Goal: Communication & Community: Connect with others

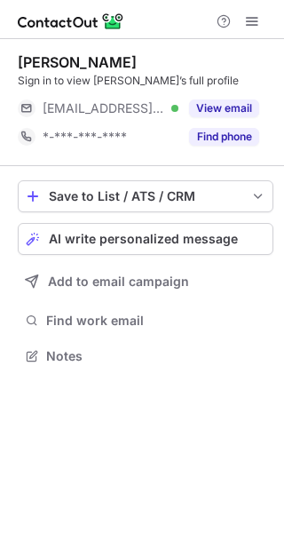
scroll to position [344, 284]
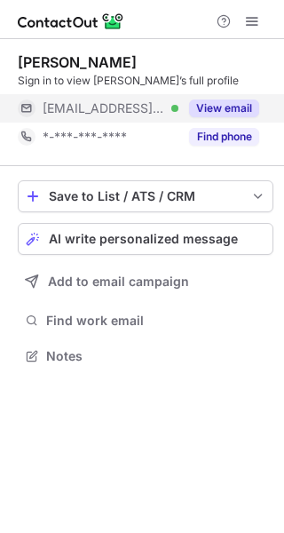
click at [226, 100] on button "View email" at bounding box center [224, 108] width 70 height 18
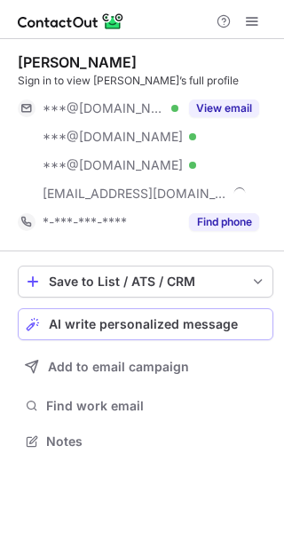
scroll to position [429, 284]
click at [167, 241] on div "Jeanette Martinez Sign in to view Jeanette’s full profile ***@gmail.com Verifie…" at bounding box center [146, 145] width 256 height 212
click at [170, 320] on span "AI write personalized message" at bounding box center [143, 324] width 189 height 14
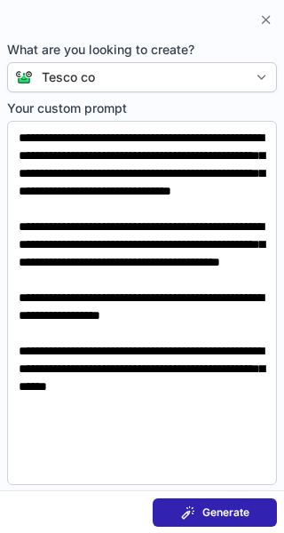
click at [244, 517] on span "Generate" at bounding box center [225, 512] width 47 height 14
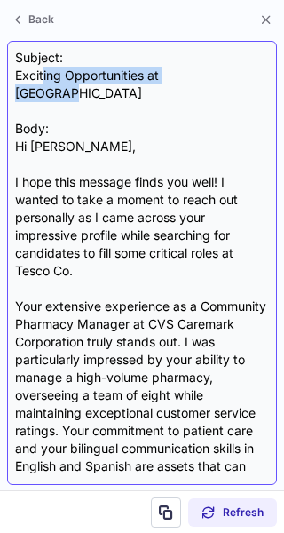
drag, startPoint x: 226, startPoint y: 69, endPoint x: 44, endPoint y: 74, distance: 182.0
click at [44, 74] on div "Subject: Exciting Opportunities at Tesco Co Body: Hi Jeanette, I hope this mess…" at bounding box center [142, 263] width 254 height 428
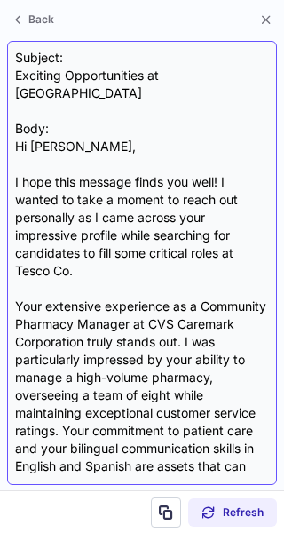
click at [86, 99] on div "Subject: Exciting Opportunities at Tesco Co Body: Hi Jeanette, I hope this mess…" at bounding box center [142, 263] width 254 height 428
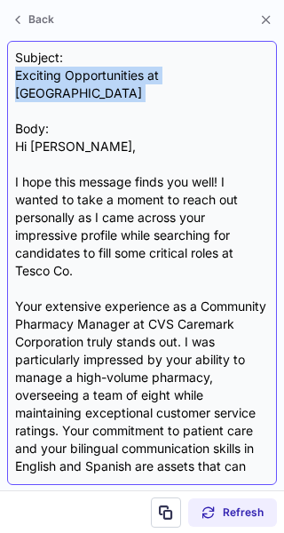
drag, startPoint x: 86, startPoint y: 99, endPoint x: 15, endPoint y: 79, distance: 73.9
click at [15, 79] on div "Subject: Exciting Opportunities at Tesco Co Body: Hi Jeanette, I hope this mess…" at bounding box center [142, 263] width 254 height 428
copy div "Exciting Opportunities at Tesco Co"
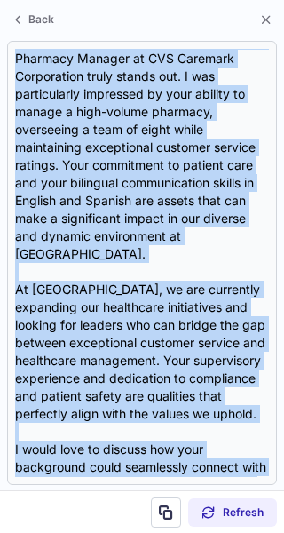
scroll to position [531, 0]
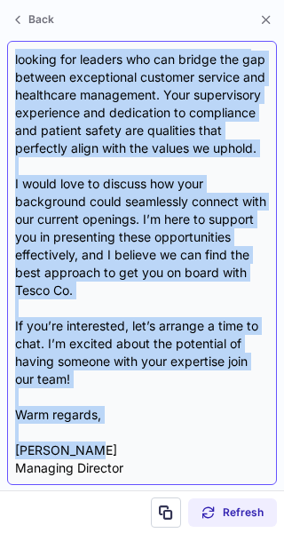
drag, startPoint x: 15, startPoint y: 130, endPoint x: 165, endPoint y: 423, distance: 329.9
click at [165, 423] on div "Subject: Exciting Opportunities at Tesco Co Body: Hi Jeanette, I hope this mess…" at bounding box center [142, 263] width 254 height 428
click at [165, 419] on div "Subject: Exciting Opportunities at Tesco Co Body: Hi Jeanette, I hope this mess…" at bounding box center [142, 263] width 254 height 428
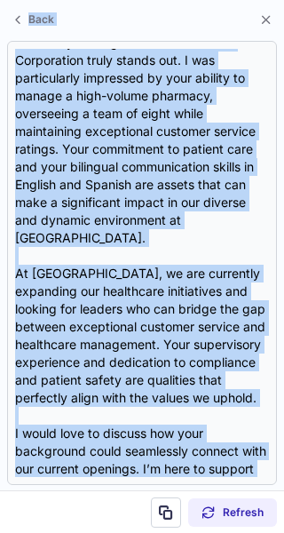
scroll to position [0, 0]
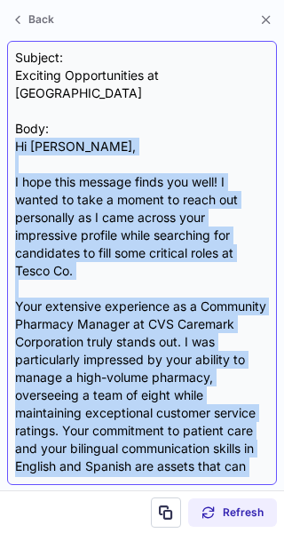
drag, startPoint x: 135, startPoint y: 415, endPoint x: 12, endPoint y: 137, distance: 304.5
click at [12, 137] on div "Subject: Exciting Opportunities at Tesco Co Body: Hi Jeanette, I hope this mess…" at bounding box center [142, 263] width 270 height 444
copy div "Hi Jeanette, I hope this message finds you well! I wanted to take a moment to r…"
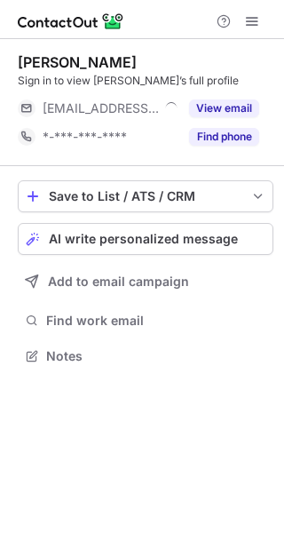
scroll to position [344, 284]
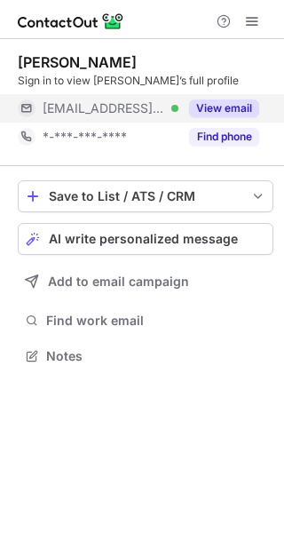
click at [227, 113] on button "View email" at bounding box center [224, 108] width 70 height 18
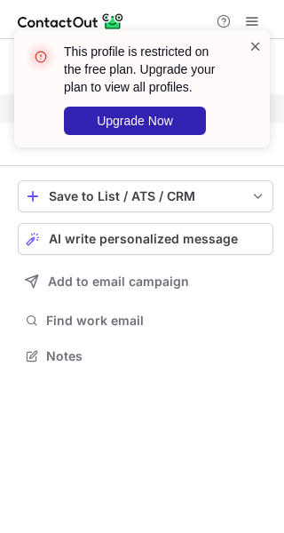
click at [254, 50] on span at bounding box center [256, 46] width 14 height 18
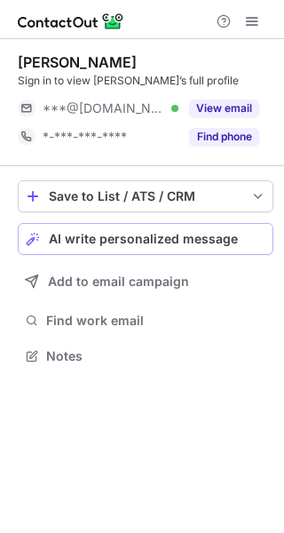
scroll to position [344, 284]
click at [186, 244] on span "AI write personalized message" at bounding box center [143, 239] width 189 height 14
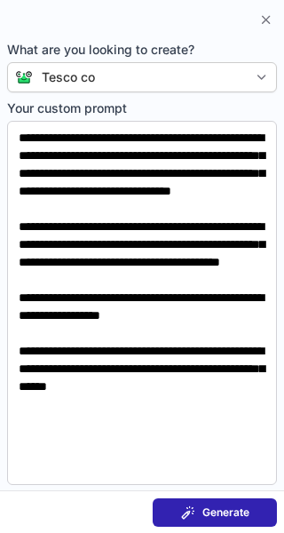
click at [221, 502] on button "Generate" at bounding box center [215, 512] width 124 height 28
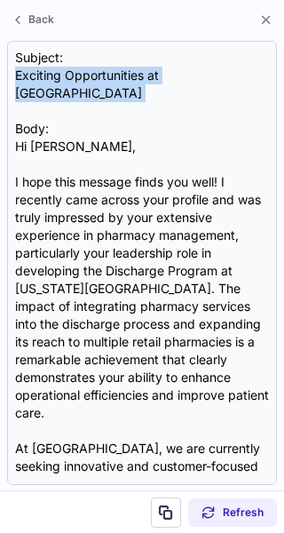
drag, startPoint x: 231, startPoint y: 72, endPoint x: 0, endPoint y: 90, distance: 231.5
click at [0, 90] on section "Subject: Exciting Opportunities at Tesco Co Body: Hi Edna, I hope this message …" at bounding box center [142, 263] width 284 height 454
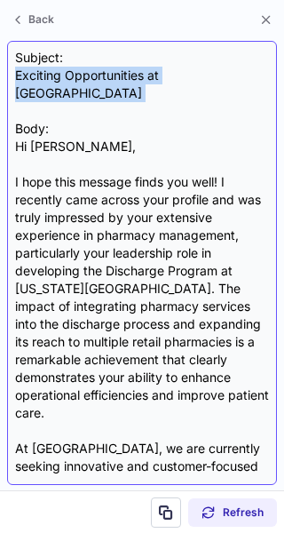
click at [217, 99] on div "Subject: Exciting Opportunities at Tesco Co Body: Hi Edna, I hope this message …" at bounding box center [142, 263] width 254 height 428
drag, startPoint x: 220, startPoint y: 73, endPoint x: 14, endPoint y: 79, distance: 206.0
click at [14, 79] on div "Subject: Exciting Opportunities at Tesco Co Body: Hi Edna, I hope this message …" at bounding box center [142, 263] width 270 height 444
copy div "Exciting Opportunities at [GEOGRAPHIC_DATA]"
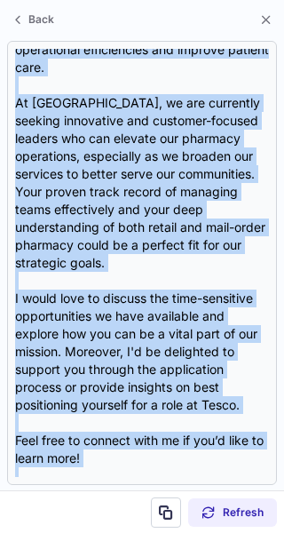
scroll to position [389, 0]
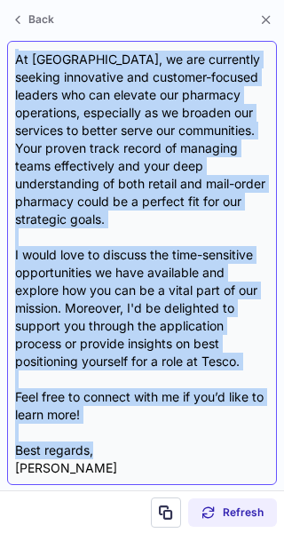
drag, startPoint x: 10, startPoint y: 131, endPoint x: 132, endPoint y: 414, distance: 307.7
click at [132, 414] on div "Subject: Exciting Opportunities at Tesco Co Body: Hi Edna, I hope this message …" at bounding box center [142, 263] width 270 height 444
copy div "Hi Edna, I hope this message finds you well! I recently came across your profil…"
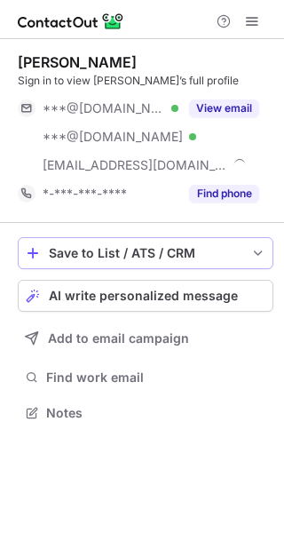
scroll to position [400, 284]
click at [188, 243] on button "Save to List / ATS / CRM" at bounding box center [146, 253] width 256 height 32
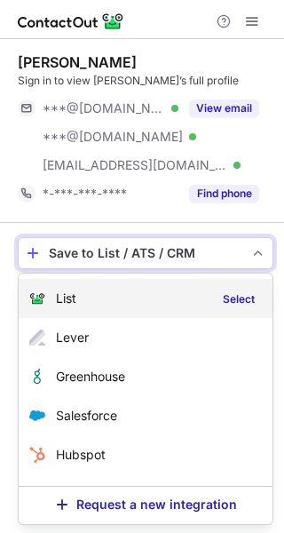
click at [197, 283] on div "List Select" at bounding box center [146, 298] width 254 height 39
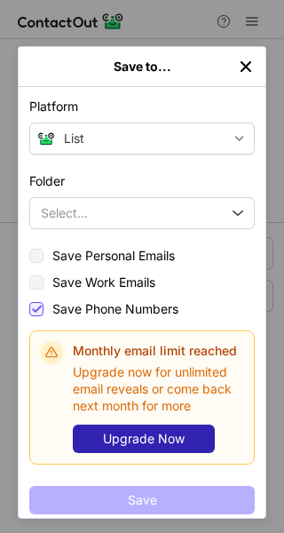
click at [241, 68] on img "left-button" at bounding box center [246, 67] width 18 height 18
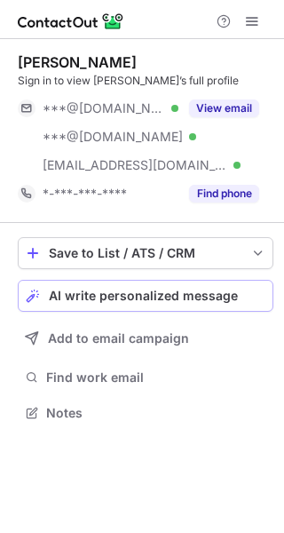
click at [205, 288] on span "AI write personalized message" at bounding box center [143, 295] width 189 height 14
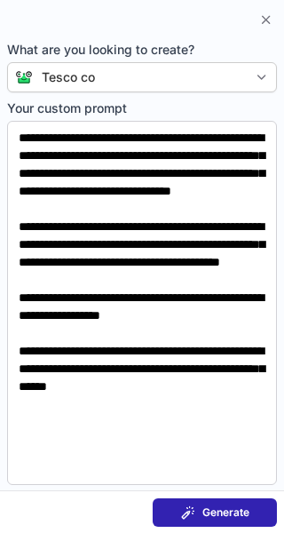
click at [207, 512] on span "Generate" at bounding box center [225, 512] width 47 height 14
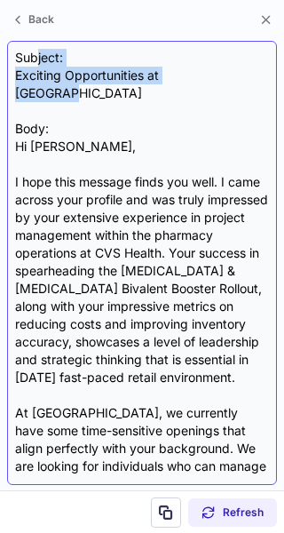
drag, startPoint x: 227, startPoint y: 72, endPoint x: 38, endPoint y: 57, distance: 189.7
click at [38, 57] on div "Subject: Exciting Opportunities at Tesco Co Body: Hi Samantha, I hope this mess…" at bounding box center [142, 263] width 254 height 428
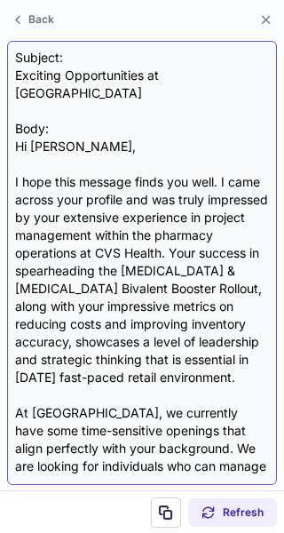
click at [115, 117] on div "Subject: Exciting Opportunities at Tesco Co Body: Hi Samantha, I hope this mess…" at bounding box center [142, 263] width 254 height 428
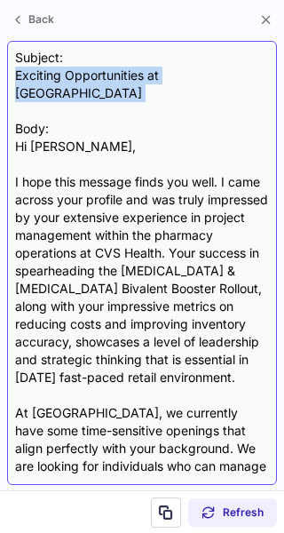
drag, startPoint x: 153, startPoint y: 83, endPoint x: 12, endPoint y: 83, distance: 141.1
click at [12, 83] on div "Subject: Exciting Opportunities at Tesco Co Body: Hi Samantha, I hope this mess…" at bounding box center [142, 263] width 270 height 444
copy div "Exciting Opportunities at Tesco Co"
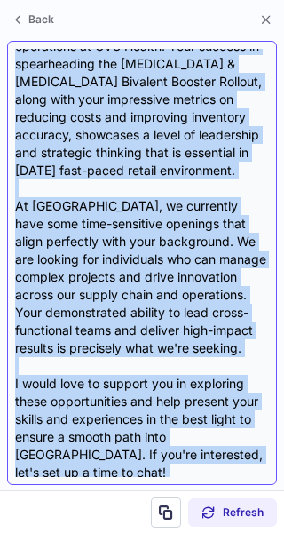
scroll to position [318, 0]
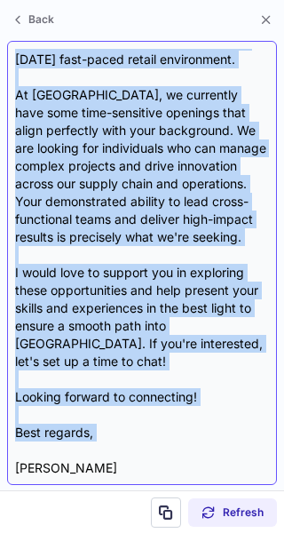
drag, startPoint x: 11, startPoint y: 130, endPoint x: 113, endPoint y: 407, distance: 296.0
click at [113, 407] on div "Subject: Exciting Opportunities at Tesco Co Body: Hi Samantha, I hope this mess…" at bounding box center [142, 263] width 270 height 444
copy div "Hi Samantha, I hope this message finds you well. I came across your profile and…"
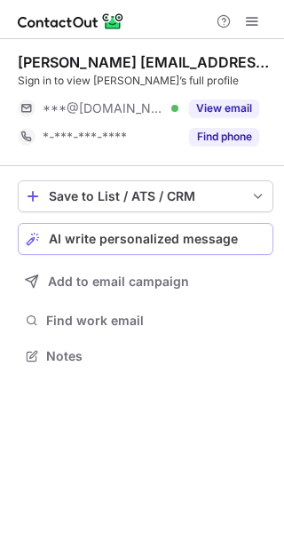
scroll to position [344, 284]
click at [186, 233] on span "AI write personalized message" at bounding box center [143, 239] width 189 height 14
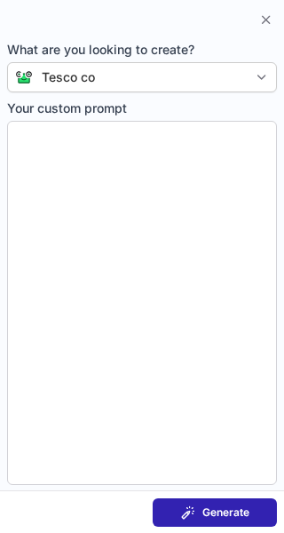
type textarea "**********"
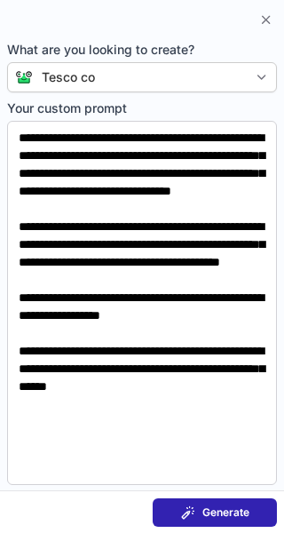
click at [207, 508] on span "Generate" at bounding box center [225, 512] width 47 height 14
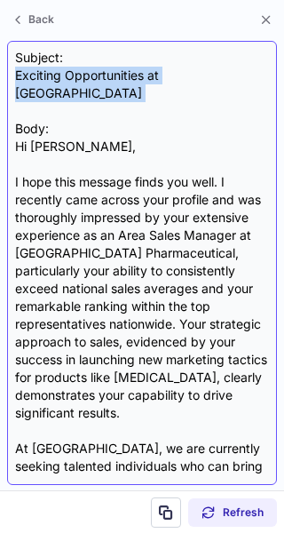
drag, startPoint x: 225, startPoint y: 87, endPoint x: 13, endPoint y: 81, distance: 211.4
click at [13, 81] on div "Subject: Exciting Opportunities at Tesco Co Body: Hi Bill, I hope this message …" at bounding box center [142, 263] width 270 height 444
copy div "Exciting Opportunities at [GEOGRAPHIC_DATA]"
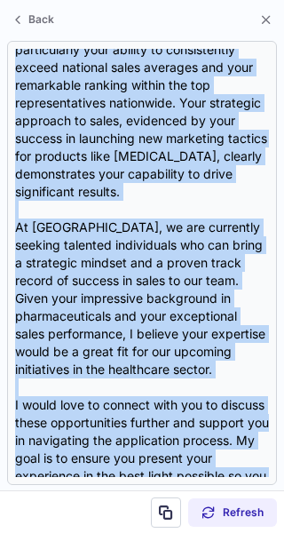
scroll to position [407, 0]
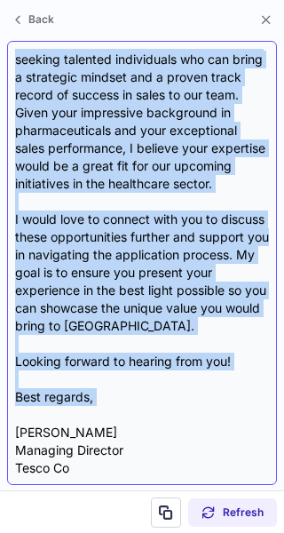
drag, startPoint x: 9, startPoint y: 128, endPoint x: 122, endPoint y: 409, distance: 303.1
click at [122, 409] on div "Subject: Exciting Opportunities at Tesco Co Body: Hi Bill, I hope this message …" at bounding box center [142, 263] width 270 height 444
copy div "Hi Bill, I hope this message finds you well. I recently came across your profil…"
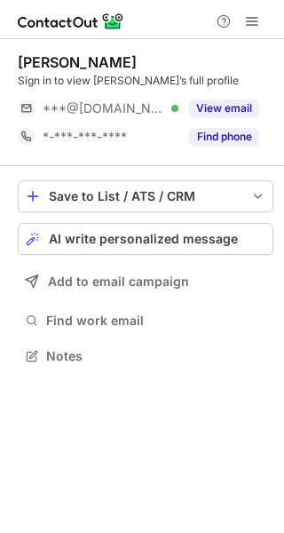
scroll to position [344, 284]
click at [156, 245] on span "AI write personalized message" at bounding box center [143, 239] width 189 height 14
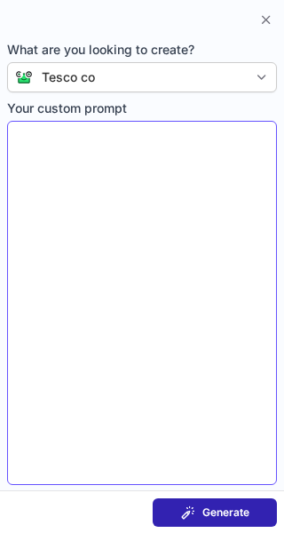
type textarea "**********"
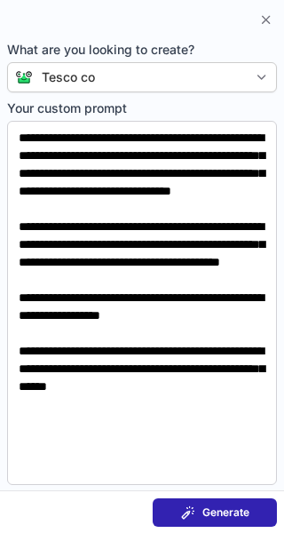
click at [197, 508] on div "Generate" at bounding box center [215, 512] width 68 height 14
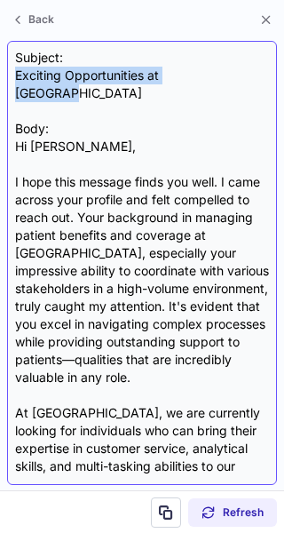
drag, startPoint x: 232, startPoint y: 74, endPoint x: 12, endPoint y: 76, distance: 219.3
click at [12, 76] on div "Subject: Exciting Opportunities at Tesco Co Body: Hi Jessie, I hope this messag…" at bounding box center [142, 263] width 270 height 444
copy div "Exciting Opportunities at [GEOGRAPHIC_DATA]"
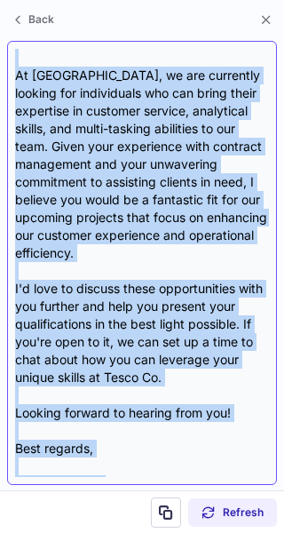
scroll to position [347, 0]
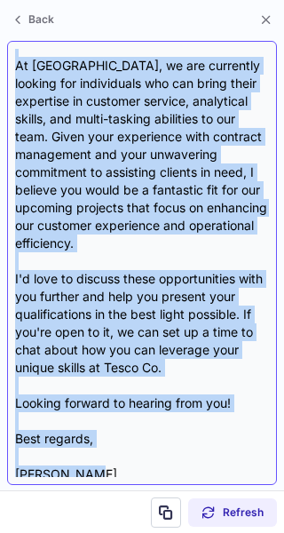
drag, startPoint x: 11, startPoint y: 126, endPoint x: 110, endPoint y: 463, distance: 351.7
click at [110, 463] on div "Subject: Exciting Opportunities at Tesco Co Body: Hi Jessie, I hope this messag…" at bounding box center [142, 263] width 270 height 444
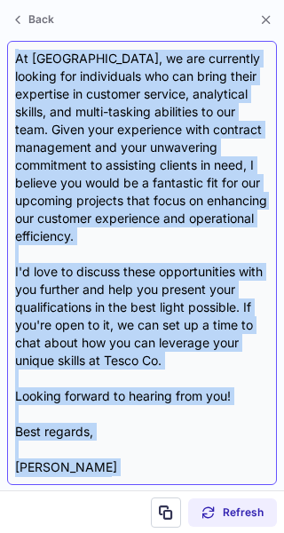
click at [121, 456] on div "Subject: Exciting Opportunities at Tesco Co Body: Hi Jessie, I hope this messag…" at bounding box center [142, 263] width 254 height 428
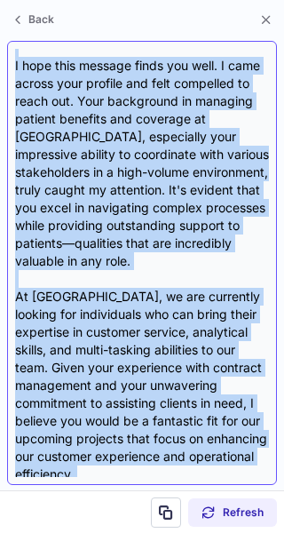
scroll to position [0, 0]
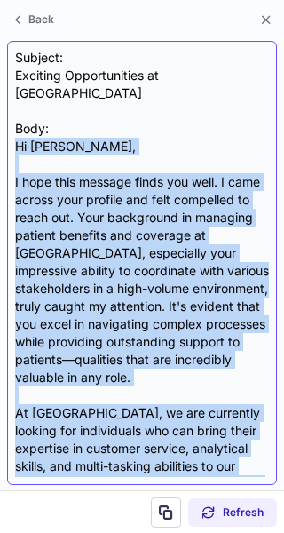
drag, startPoint x: 101, startPoint y: 409, endPoint x: 19, endPoint y: 135, distance: 286.4
click at [19, 135] on div "Subject: Exciting Opportunities at Tesco Co Body: Hi Jessie, I hope this messag…" at bounding box center [142, 263] width 254 height 428
copy div "Hi Jessie, I hope this message finds you well. I came across your profile and f…"
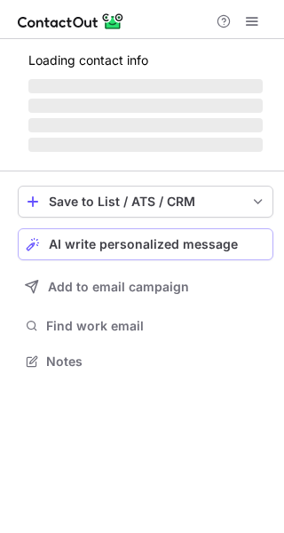
scroll to position [349, 284]
click at [147, 249] on span "AI write personalized message" at bounding box center [143, 244] width 189 height 14
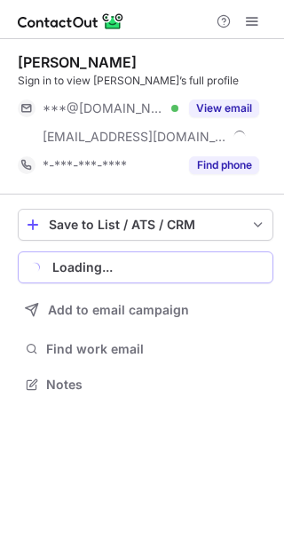
scroll to position [372, 284]
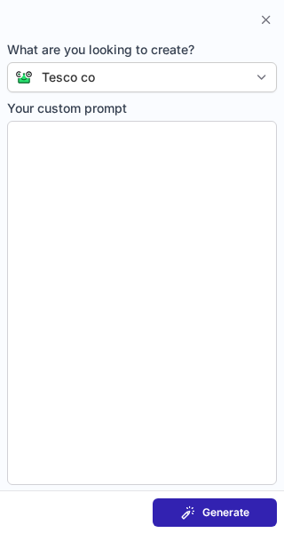
type textarea "**********"
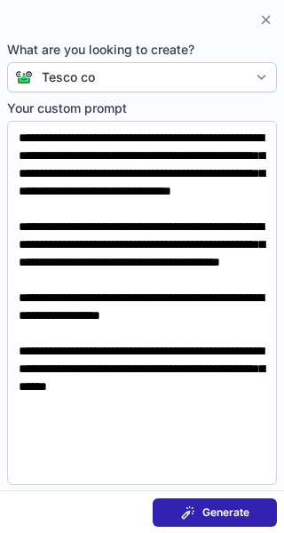
click at [231, 505] on span "Generate" at bounding box center [225, 512] width 47 height 14
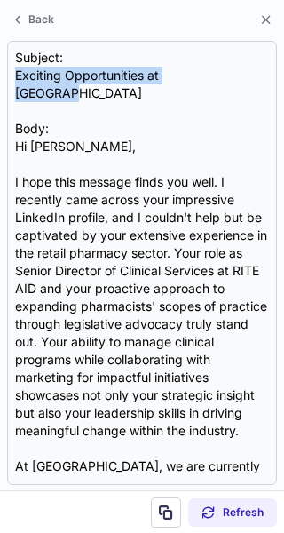
drag, startPoint x: 233, startPoint y: 75, endPoint x: 5, endPoint y: 83, distance: 227.4
click at [5, 83] on section "Subject: Exciting Opportunities at Tesco Co Body: Hi Rick, I hope this message …" at bounding box center [142, 263] width 284 height 454
copy div "Exciting Opportunities at Tesco Co"
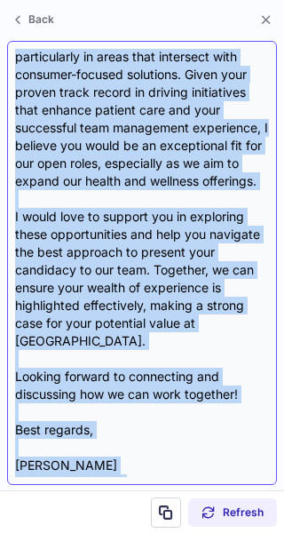
scroll to position [478, 0]
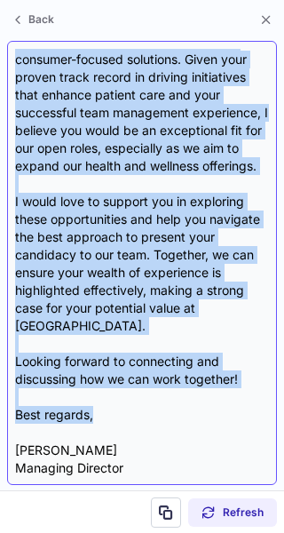
drag, startPoint x: 14, startPoint y: 136, endPoint x: 149, endPoint y: 404, distance: 300.1
click at [149, 404] on div "Subject: Exciting Opportunities at Tesco Co Body: Hi Rick, I hope this message …" at bounding box center [142, 263] width 270 height 444
copy div "Hi Rick, I hope this message finds you well. I recently came across your impres…"
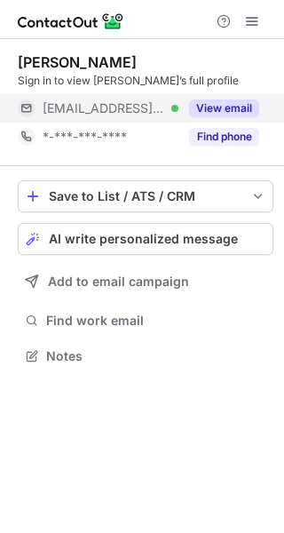
scroll to position [344, 284]
click at [241, 109] on button "View email" at bounding box center [224, 108] width 70 height 18
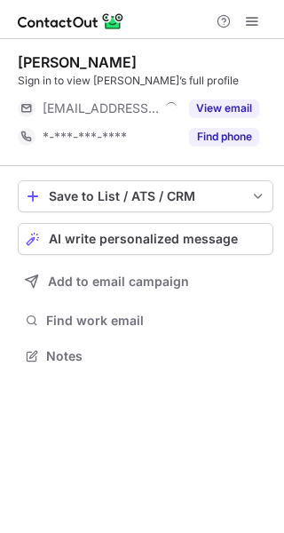
scroll to position [344, 284]
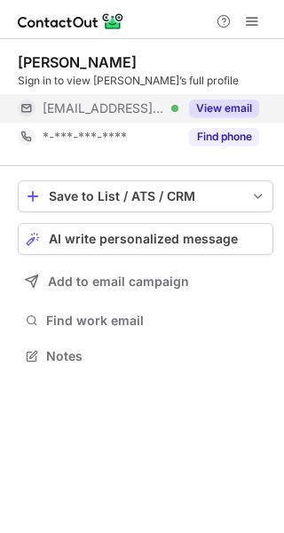
click at [211, 107] on button "View email" at bounding box center [224, 108] width 70 height 18
click at [226, 101] on button "View email" at bounding box center [224, 108] width 70 height 18
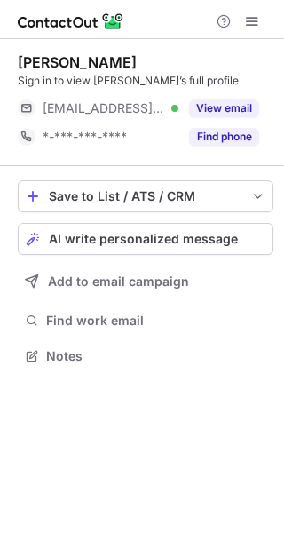
scroll to position [344, 284]
click at [99, 242] on span "AI write personalized message" at bounding box center [143, 239] width 189 height 14
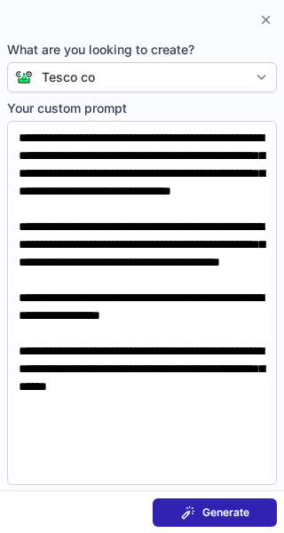
click at [217, 512] on span "Generate" at bounding box center [225, 512] width 47 height 14
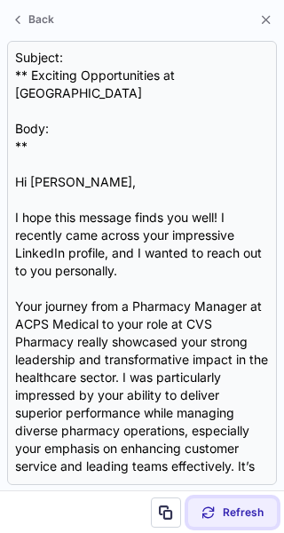
click at [249, 505] on span "Refresh" at bounding box center [243, 512] width 41 height 14
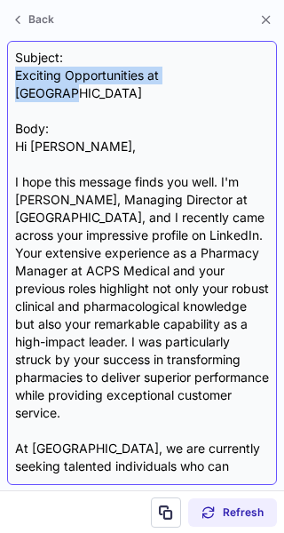
drag, startPoint x: 225, startPoint y: 75, endPoint x: 11, endPoint y: 76, distance: 213.9
click at [11, 76] on div "Subject: Exciting Opportunities at Tesco Co Body: Hi Eva, I hope this message f…" at bounding box center [142, 263] width 270 height 444
copy div "Exciting Opportunities at [GEOGRAPHIC_DATA]"
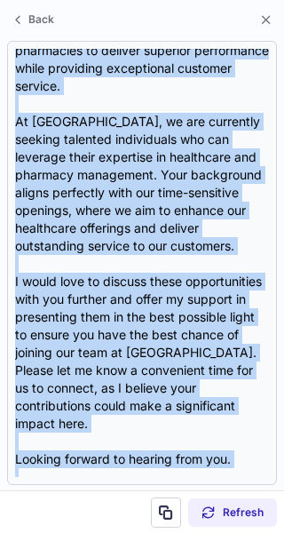
scroll to position [389, 0]
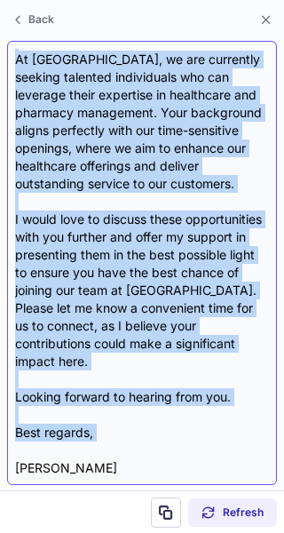
drag, startPoint x: 14, startPoint y: 128, endPoint x: 101, endPoint y: 427, distance: 311.5
click at [101, 427] on div "Subject: Exciting Opportunities at Tesco Co Body: Hi Eva, I hope this message f…" at bounding box center [142, 263] width 270 height 444
copy div "Hi Eva, I hope this message finds you well. I'm Tom Denyard, Managing Director …"
click at [101, 427] on div "Subject: Exciting Opportunities at Tesco Co Body: Hi Eva, I hope this message f…" at bounding box center [142, 263] width 254 height 428
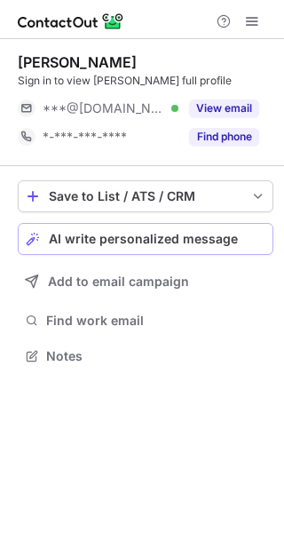
scroll to position [344, 284]
click at [156, 233] on span "AI write personalized message" at bounding box center [143, 239] width 189 height 14
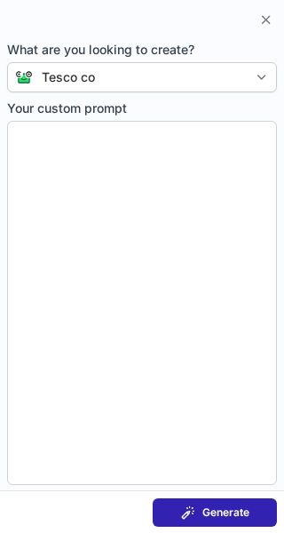
type textarea "**********"
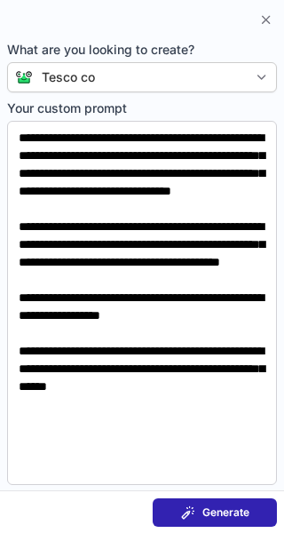
click at [224, 508] on span "Generate" at bounding box center [225, 512] width 47 height 14
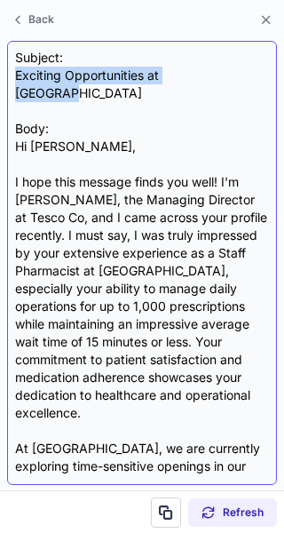
drag, startPoint x: 223, startPoint y: 75, endPoint x: 12, endPoint y: 80, distance: 210.4
click at [12, 80] on div "Subject: Exciting Opportunities at Tesco Co Body: Hi Bradford, I hope this mess…" at bounding box center [142, 263] width 270 height 444
copy div "Exciting Opportunities at [GEOGRAPHIC_DATA]"
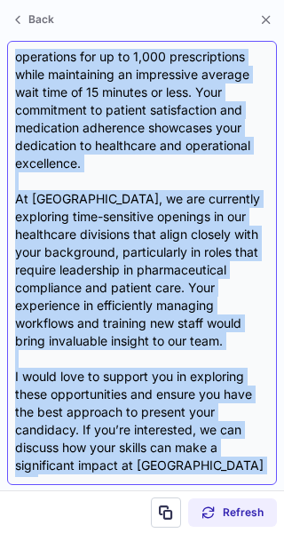
scroll to position [353, 0]
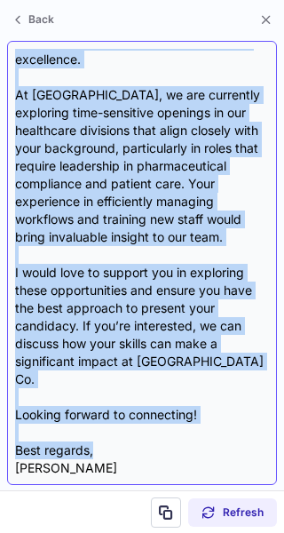
drag, startPoint x: 15, startPoint y: 129, endPoint x: 111, endPoint y: 399, distance: 286.4
click at [111, 399] on div "Subject: Exciting Opportunities at Tesco Co Body: Hi Bradford, I hope this mess…" at bounding box center [142, 263] width 254 height 428
copy div "Hi Bradford, I hope this message finds you well! I'm Tom Denyard, the Managing …"
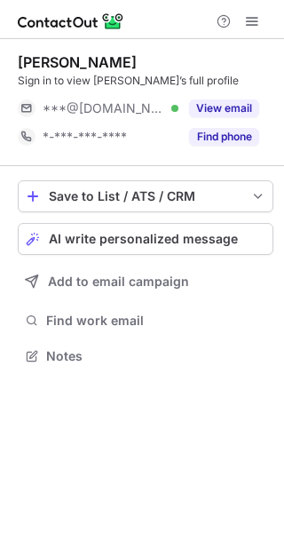
scroll to position [344, 284]
click at [150, 235] on span "AI write personalized message" at bounding box center [143, 239] width 189 height 14
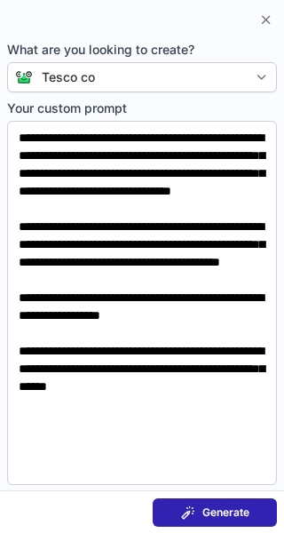
click at [212, 514] on span "Generate" at bounding box center [225, 512] width 47 height 14
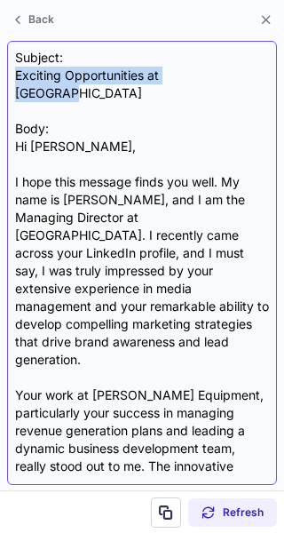
drag, startPoint x: 228, startPoint y: 72, endPoint x: 11, endPoint y: 75, distance: 217.5
click at [11, 75] on div "Subject: Exciting Opportunities at Tesco Co Body: Hi [PERSON_NAME], I hope this…" at bounding box center [142, 263] width 270 height 444
copy div "Exciting Opportunities at [GEOGRAPHIC_DATA]"
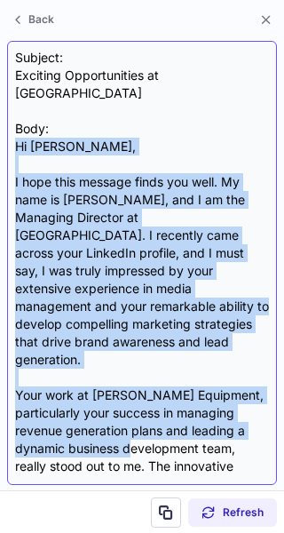
drag, startPoint x: 12, startPoint y: 127, endPoint x: 147, endPoint y: 406, distance: 310.1
click at [147, 406] on div "Subject: Exciting Opportunities at Tesco Co Body: Hi [PERSON_NAME], I hope this…" at bounding box center [142, 263] width 270 height 444
click at [147, 406] on div "Subject: Exciting Opportunities at Tesco Co Body: Hi [PERSON_NAME], I hope this…" at bounding box center [142, 263] width 254 height 428
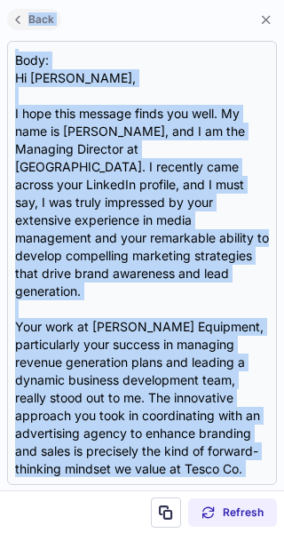
scroll to position [0, 0]
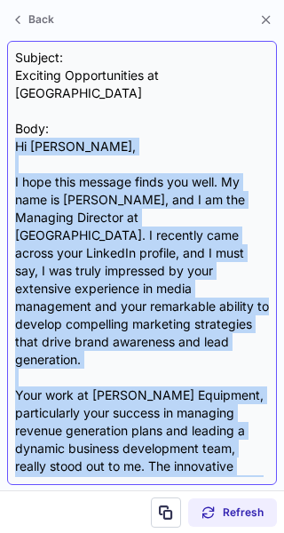
drag, startPoint x: 99, startPoint y: 401, endPoint x: 20, endPoint y: 122, distance: 289.7
click at [20, 122] on div "Subject: Exciting Opportunities at Tesco Co Body: Hi [PERSON_NAME], I hope this…" at bounding box center [142, 263] width 254 height 428
copy div "Hi Shelbi, I hope this message finds you well. My name is Tom Denyard, and I am…"
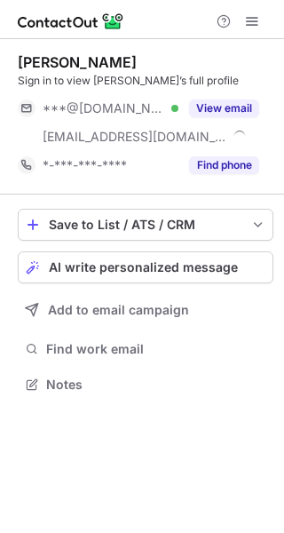
scroll to position [372, 284]
click at [159, 268] on span "AI write personalized message" at bounding box center [143, 267] width 189 height 14
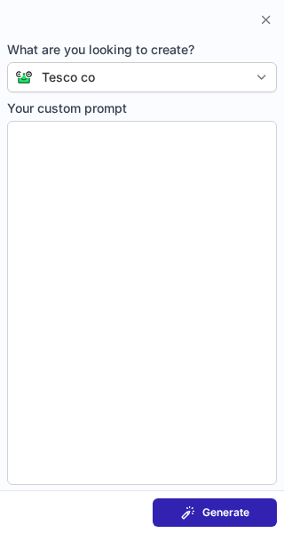
type textarea "**********"
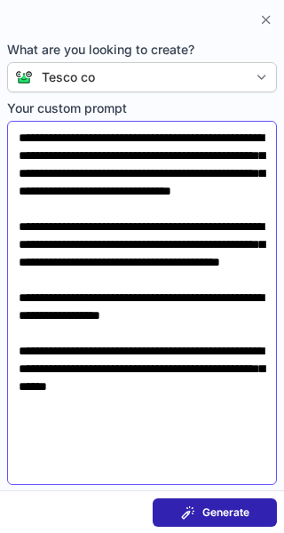
scroll to position [7, 0]
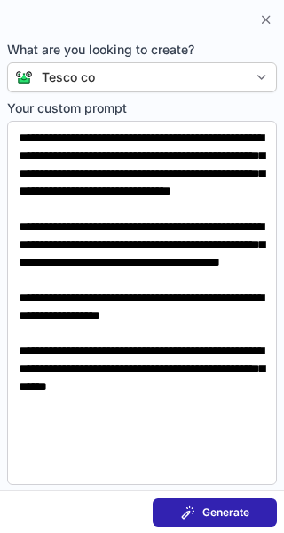
click at [186, 508] on span at bounding box center [188, 512] width 14 height 14
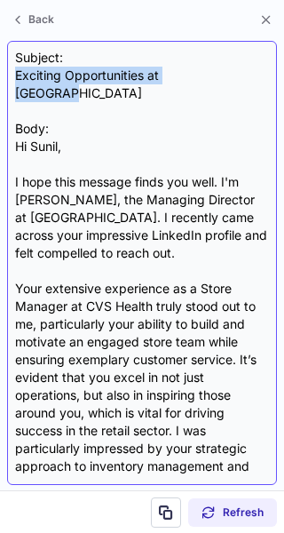
drag, startPoint x: 225, startPoint y: 79, endPoint x: 9, endPoint y: 75, distance: 216.6
click at [9, 75] on div "Subject: Exciting Opportunities at Tesco Co Body: Hi Sunil, I hope this message…" at bounding box center [142, 263] width 270 height 444
copy div "Exciting Opportunities at [GEOGRAPHIC_DATA]"
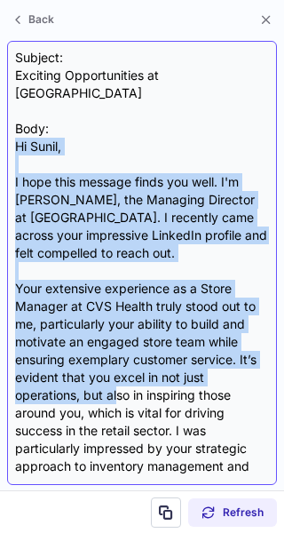
drag, startPoint x: 10, startPoint y: 127, endPoint x: 119, endPoint y: 373, distance: 269.0
click at [119, 373] on div "Subject: Exciting Opportunities at Tesco Co Body: Hi Sunil, I hope this message…" at bounding box center [142, 263] width 270 height 444
click at [119, 373] on div "Subject: Exciting Opportunities at Tesco Co Body: Hi Sunil, I hope this message…" at bounding box center [142, 263] width 254 height 428
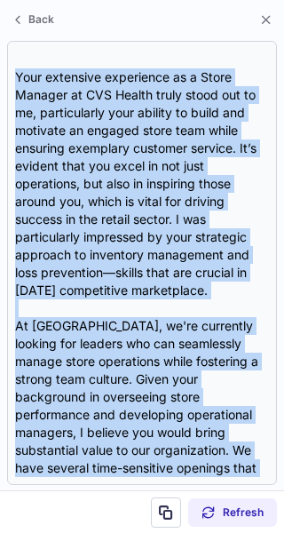
scroll to position [0, 0]
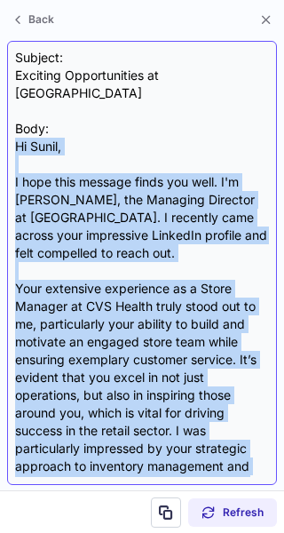
drag, startPoint x: 102, startPoint y: 392, endPoint x: 10, endPoint y: 129, distance: 279.3
click at [10, 129] on div "Subject: Exciting Opportunities at Tesco Co Body: Hi Sunil, I hope this message…" at bounding box center [142, 263] width 270 height 444
copy div "Hi Sunil, I hope this message finds you well. I'm Tom Denyard, the Managing Dir…"
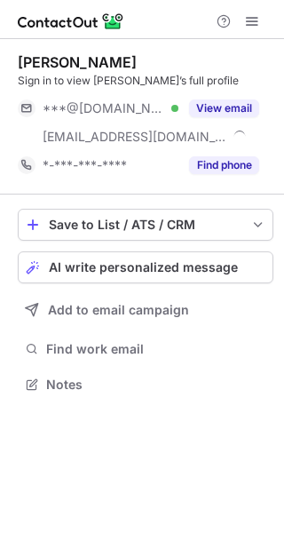
scroll to position [372, 284]
click at [221, 265] on span "AI write personalized message" at bounding box center [143, 267] width 189 height 14
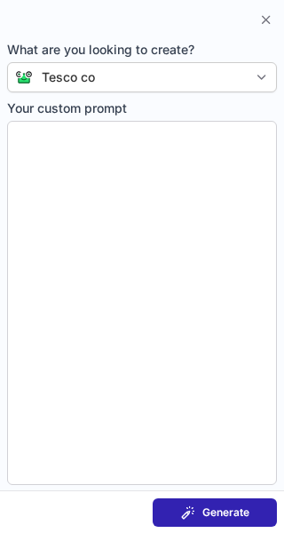
type textarea "**********"
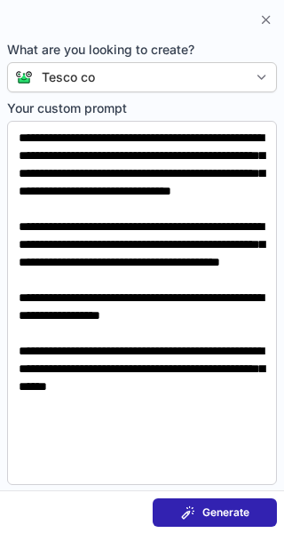
click at [219, 514] on span "Generate" at bounding box center [225, 512] width 47 height 14
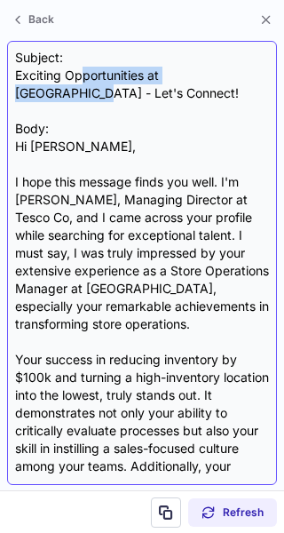
drag, startPoint x: 248, startPoint y: 72, endPoint x: 78, endPoint y: 83, distance: 169.9
click at [78, 83] on div "Subject: Exciting Opportunities at Tesco - Let's Connect! Body: Hi Matthew, I h…" at bounding box center [142, 263] width 254 height 428
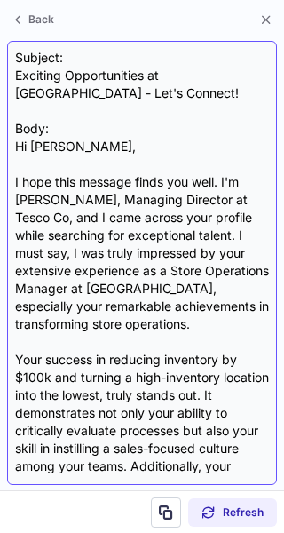
click at [79, 90] on div "Subject: Exciting Opportunities at Tesco - Let's Connect! Body: Hi Matthew, I h…" at bounding box center [142, 263] width 254 height 428
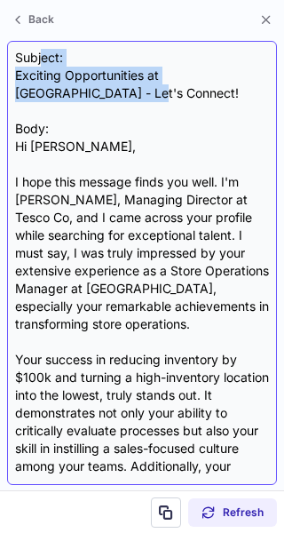
drag, startPoint x: 79, startPoint y: 90, endPoint x: 40, endPoint y: 57, distance: 51.0
click at [40, 57] on div "Subject: Exciting Opportunities at Tesco - Let's Connect! Body: Hi Matthew, I h…" at bounding box center [142, 263] width 254 height 428
click at [75, 88] on div "Subject: Exciting Opportunities at Tesco - Let's Connect! Body: Hi Matthew, I h…" at bounding box center [142, 263] width 254 height 428
drag, startPoint x: 75, startPoint y: 88, endPoint x: 13, endPoint y: 81, distance: 61.7
click at [13, 81] on div "Subject: Exciting Opportunities at Tesco - Let's Connect! Body: Hi Matthew, I h…" at bounding box center [142, 263] width 270 height 444
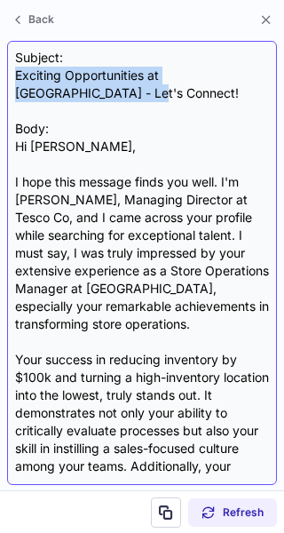
copy div "Exciting Opportunities at Tesco - Let's Connect!"
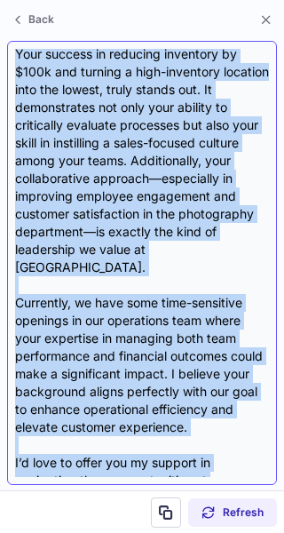
scroll to position [531, 0]
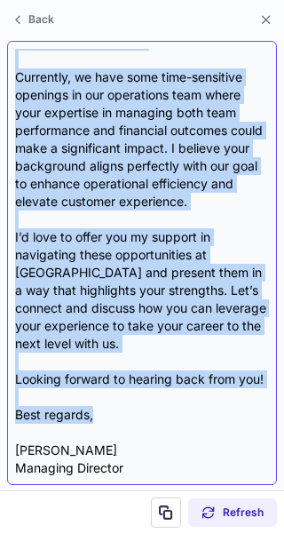
drag, startPoint x: 14, startPoint y: 148, endPoint x: 174, endPoint y: 398, distance: 296.2
click at [174, 398] on div "Subject: Exciting Opportunities at Tesco - Let's Connect! Body: Hi Matthew, I h…" at bounding box center [142, 263] width 270 height 444
copy div "Hi Matthew, I hope this message finds you well. I'm Tom Denyard, Managing Direc…"
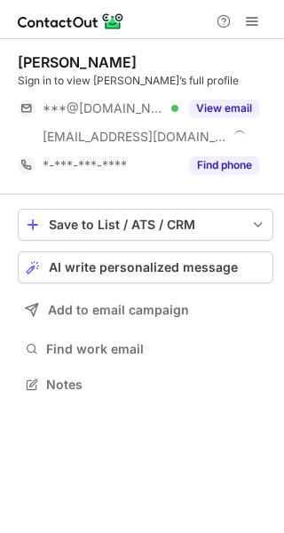
scroll to position [372, 284]
click at [175, 260] on span "AI write personalized message" at bounding box center [143, 267] width 189 height 14
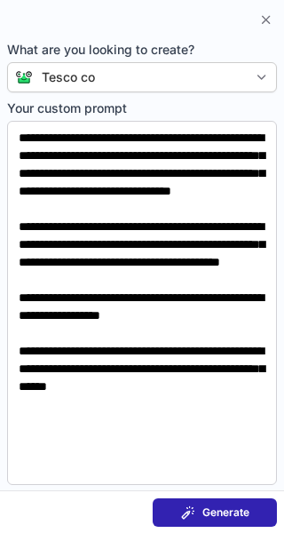
click at [207, 510] on span "Generate" at bounding box center [225, 512] width 47 height 14
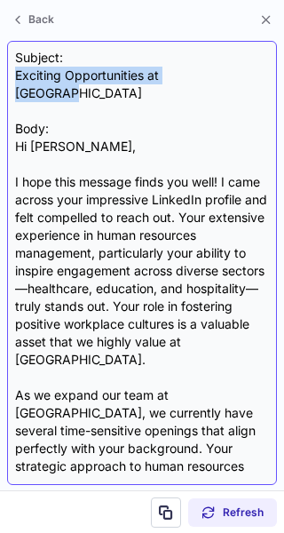
drag, startPoint x: 223, startPoint y: 76, endPoint x: 13, endPoint y: 70, distance: 209.6
click at [13, 70] on div "Subject: Exciting Opportunities at Tesco Co Body: Hi [PERSON_NAME], I hope this…" at bounding box center [142, 263] width 270 height 444
copy div "Exciting Opportunities at [GEOGRAPHIC_DATA]"
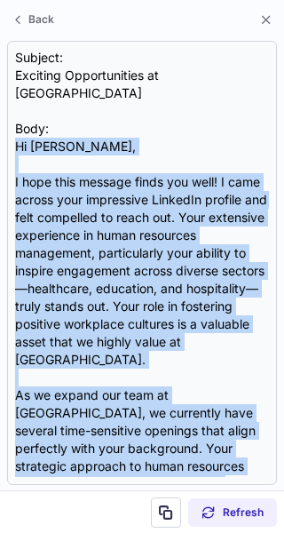
scroll to position [282, 0]
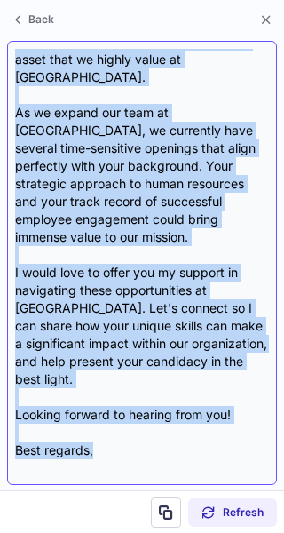
drag, startPoint x: 14, startPoint y: 129, endPoint x: 91, endPoint y: 406, distance: 287.5
click at [91, 406] on div "Subject: Exciting Opportunities at Tesco Co Body: Hi [PERSON_NAME], I hope this…" at bounding box center [142, 263] width 270 height 444
copy div "Hi [PERSON_NAME], I hope this message finds you well! I came across your impres…"
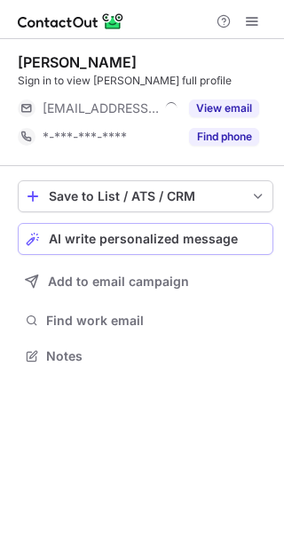
scroll to position [344, 284]
click at [218, 242] on span "AI write personalized message" at bounding box center [143, 239] width 189 height 14
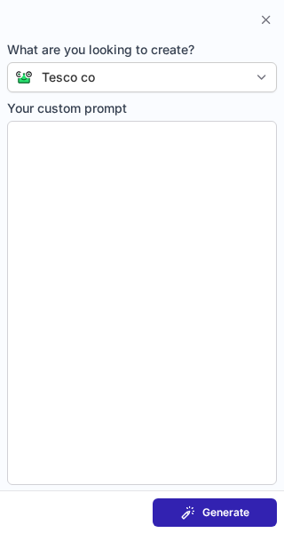
type textarea "**********"
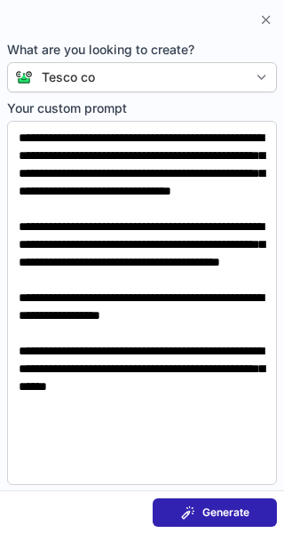
click at [252, 510] on button "Generate" at bounding box center [215, 512] width 124 height 28
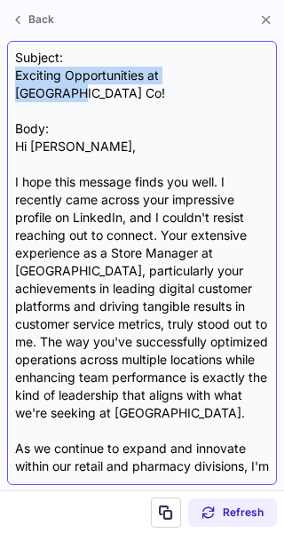
drag, startPoint x: 232, startPoint y: 70, endPoint x: 13, endPoint y: 72, distance: 218.4
click at [13, 72] on div "Subject: Exciting Opportunities at Tesco Co! Body: Hi Hollie, I hope this messa…" at bounding box center [142, 263] width 270 height 444
copy div "Exciting Opportunities at Tesco Co!"
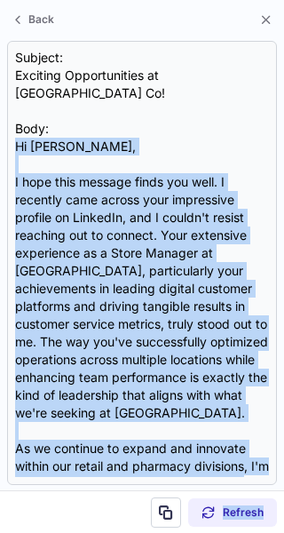
scroll to position [478, 0]
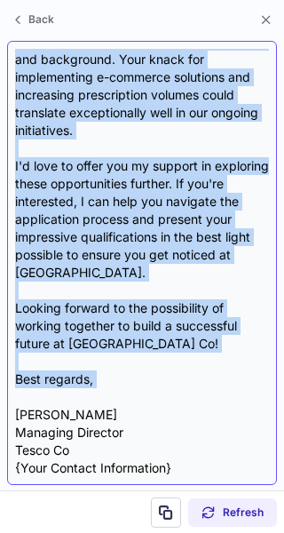
drag, startPoint x: 14, startPoint y: 121, endPoint x: 245, endPoint y: 405, distance: 366.0
click at [245, 405] on div "Subject: Exciting Opportunities at Tesco Co! Body: Hi Hollie, I hope this messa…" at bounding box center [142, 263] width 270 height 444
copy div "Hi Hollie, I hope this message finds you well. I recently came across your impr…"
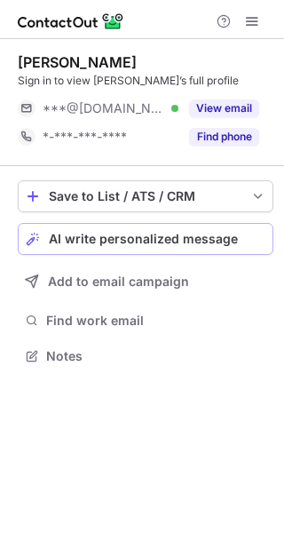
scroll to position [344, 284]
click at [186, 240] on span "AI write personalized message" at bounding box center [143, 239] width 189 height 14
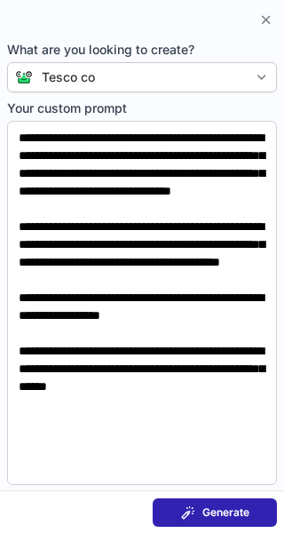
click at [226, 510] on span "Generate" at bounding box center [225, 512] width 47 height 14
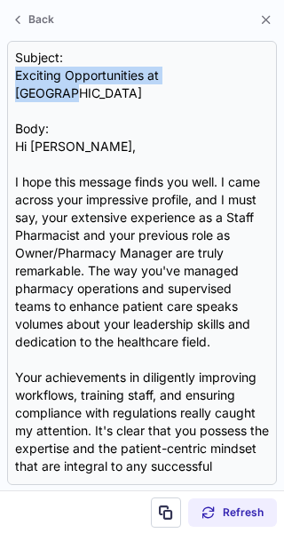
drag, startPoint x: 223, startPoint y: 76, endPoint x: -9, endPoint y: 67, distance: 231.9
click at [0, 67] on html "Ricky Gonzalez Sign in to view Ricky’s full profile ***@gmail.com Verified View…" at bounding box center [142, 266] width 284 height 533
copy div "Exciting Opportunities at Tesco Co"
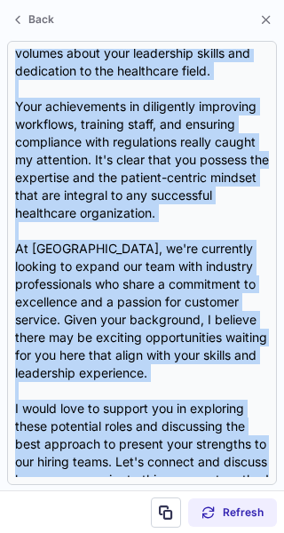
scroll to position [424, 0]
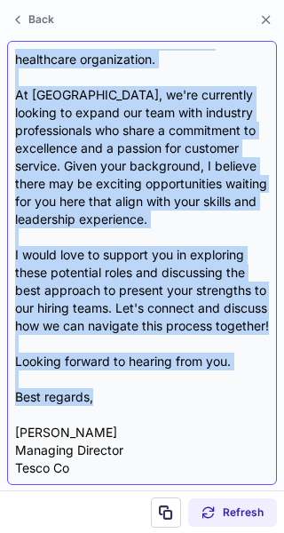
drag, startPoint x: 13, startPoint y: 126, endPoint x: 96, endPoint y: 403, distance: 289.0
click at [96, 403] on div "Subject: Exciting Opportunities at Tesco Co Body: Hi Ricky, I hope this message…" at bounding box center [142, 263] width 270 height 444
copy div "Hi Ricky, I hope this message finds you well. I came across your impressive pro…"
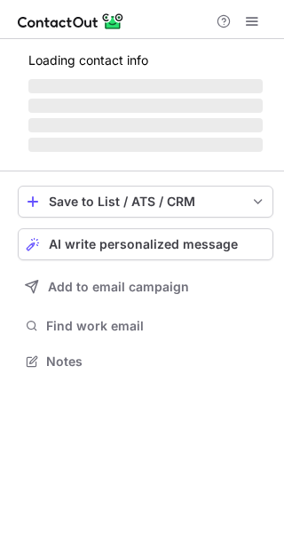
scroll to position [372, 284]
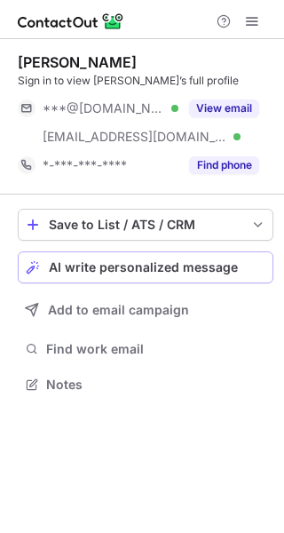
click at [163, 272] on span "AI write personalized message" at bounding box center [143, 267] width 189 height 14
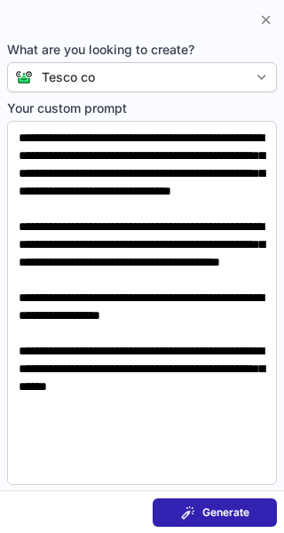
click at [233, 512] on span "Generate" at bounding box center [225, 512] width 47 height 14
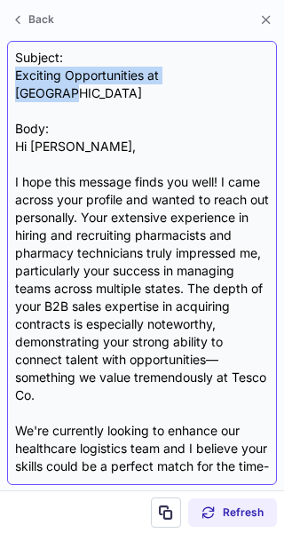
drag, startPoint x: 219, startPoint y: 68, endPoint x: 9, endPoint y: 75, distance: 210.5
click at [9, 75] on div "Subject: Exciting Opportunities at Tesco Co Body: Hi Laura, I hope this message…" at bounding box center [142, 263] width 270 height 444
copy div "Exciting Opportunities at [GEOGRAPHIC_DATA]"
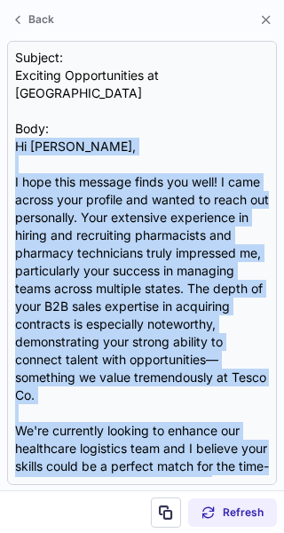
scroll to position [353, 0]
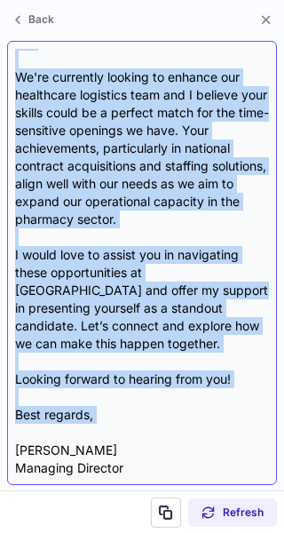
drag, startPoint x: 10, startPoint y: 130, endPoint x: 84, endPoint y: 407, distance: 286.8
click at [84, 407] on div "Subject: Exciting Opportunities at Tesco Co Body: Hi Laura, I hope this message…" at bounding box center [142, 263] width 270 height 444
copy div "Hi Laura, I hope this message finds you well! I came across your profile and wa…"
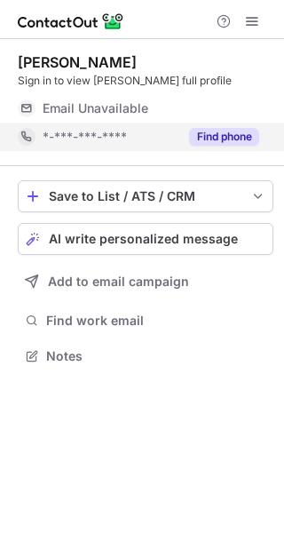
scroll to position [344, 284]
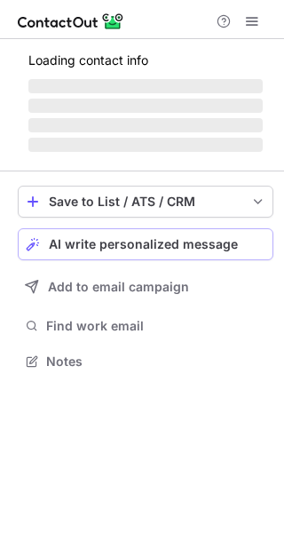
scroll to position [349, 284]
click at [120, 246] on span "AI write personalized message" at bounding box center [143, 244] width 189 height 14
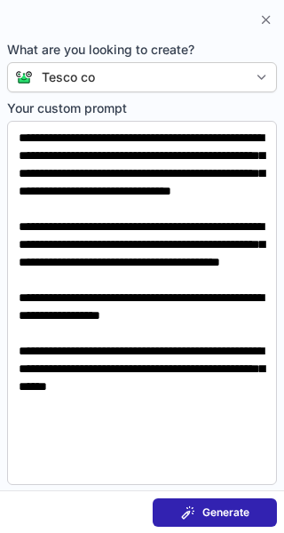
scroll to position [344, 284]
click at [209, 507] on span "Generate" at bounding box center [225, 512] width 47 height 14
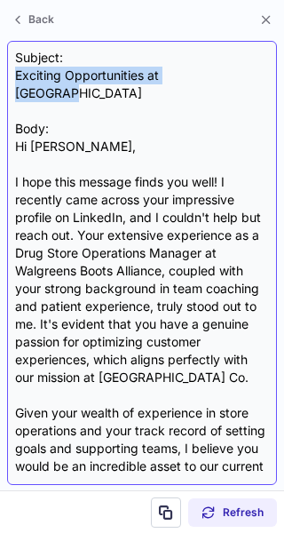
drag, startPoint x: 223, startPoint y: 73, endPoint x: 12, endPoint y: 75, distance: 210.4
click at [12, 75] on div "Subject: Exciting Opportunities at Tesco Co Body: Hi [PERSON_NAME], I hope this…" at bounding box center [142, 263] width 270 height 444
copy div "Exciting Opportunities at [GEOGRAPHIC_DATA]"
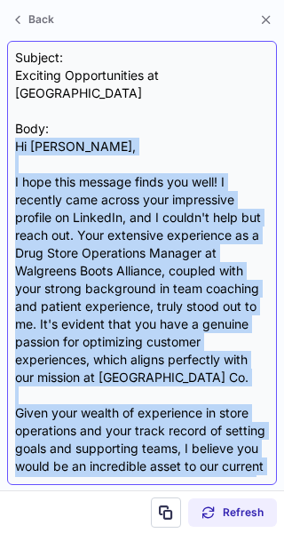
scroll to position [353, 0]
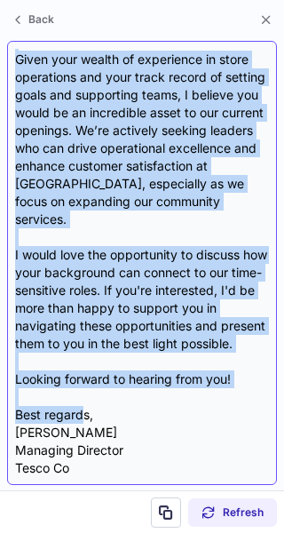
drag, startPoint x: 16, startPoint y: 131, endPoint x: 86, endPoint y: 408, distance: 285.7
click at [86, 408] on div "Subject: Exciting Opportunities at Tesco Co Body: Hi Eric, I hope this message …" at bounding box center [142, 263] width 254 height 428
copy div "Hi Eric, I hope this message finds you well! I recently came across your impres…"
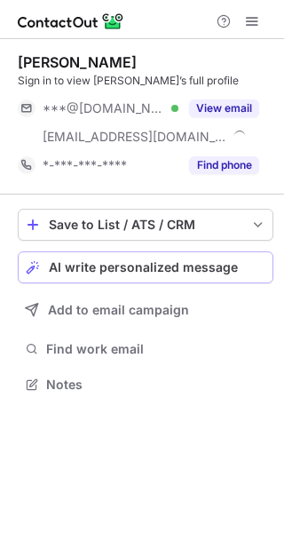
scroll to position [372, 284]
click at [219, 236] on button "Save to List / ATS / CRM" at bounding box center [146, 225] width 256 height 32
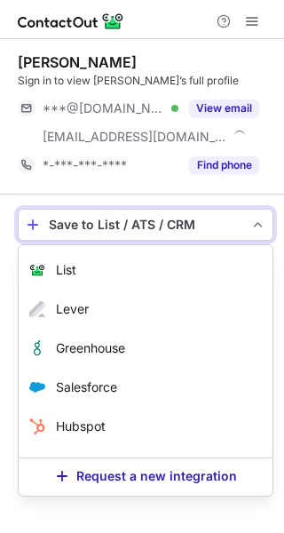
click at [176, 184] on div "Albert Bergagnini Sign in to view Albert’s full profile ***@gmail.com Verified …" at bounding box center [146, 116] width 256 height 155
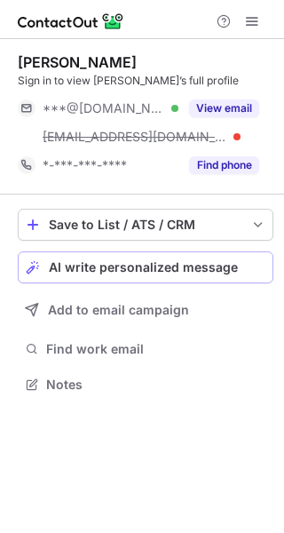
click at [154, 262] on span "AI write personalized message" at bounding box center [143, 267] width 189 height 14
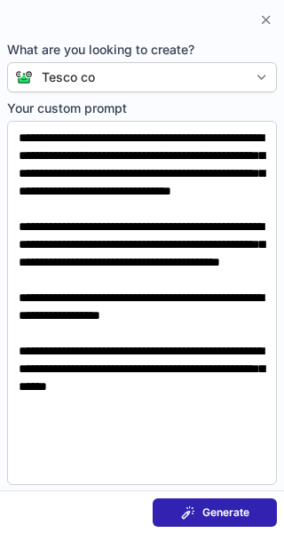
click at [225, 514] on span "Generate" at bounding box center [225, 512] width 47 height 14
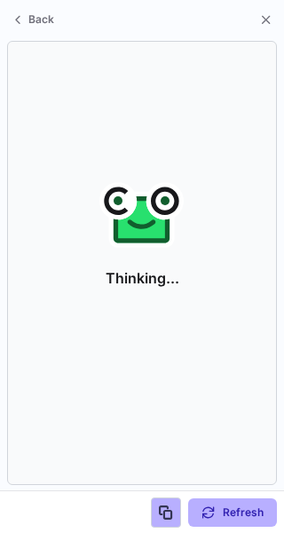
scroll to position [344, 284]
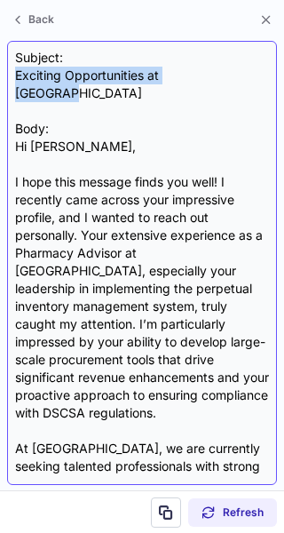
drag, startPoint x: 223, startPoint y: 75, endPoint x: 13, endPoint y: 81, distance: 209.6
click at [13, 81] on div "Subject: Exciting Opportunities at Tesco Co Body: Hi Albert, I hope this messag…" at bounding box center [142, 263] width 270 height 444
copy div "Exciting Opportunities at [GEOGRAPHIC_DATA]"
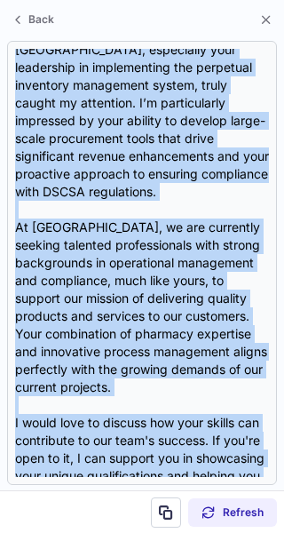
scroll to position [407, 0]
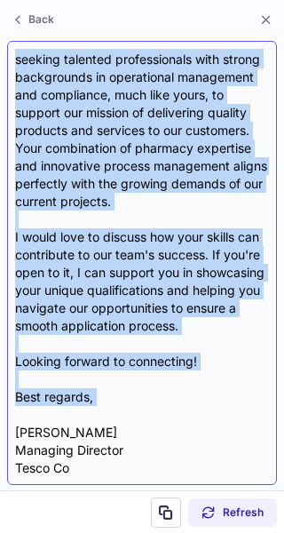
drag, startPoint x: 9, startPoint y: 132, endPoint x: 110, endPoint y: 413, distance: 298.2
click at [110, 413] on div "Subject: Exciting Opportunities at Tesco Co Body: Hi Albert, I hope this messag…" at bounding box center [142, 263] width 270 height 444
copy div "Hi Albert, I hope this message finds you well! I recently came across your impr…"
click at [110, 413] on div "Subject: Exciting Opportunities at Tesco Co Body: Hi Albert, I hope this messag…" at bounding box center [142, 263] width 254 height 428
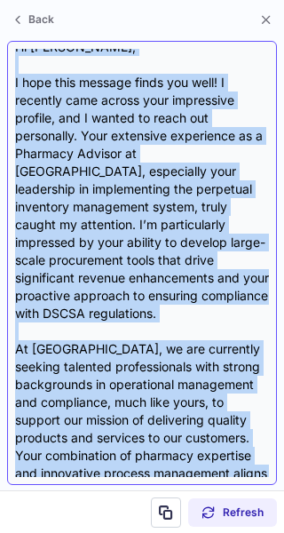
scroll to position [0, 0]
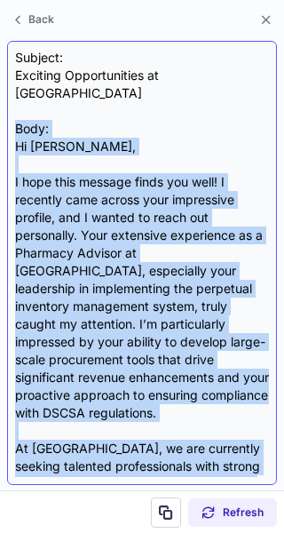
drag, startPoint x: 110, startPoint y: 413, endPoint x: 99, endPoint y: 115, distance: 298.5
click at [99, 115] on div "Subject: Exciting Opportunities at Tesco Co Body: Hi Albert, I hope this messag…" at bounding box center [142, 263] width 254 height 428
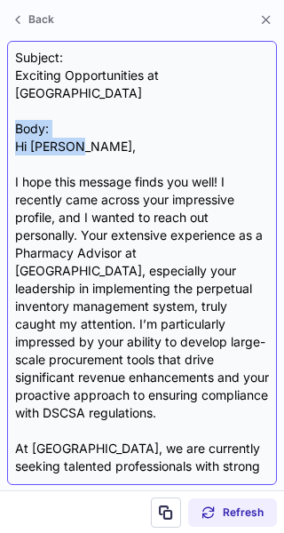
drag, startPoint x: 99, startPoint y: 115, endPoint x: 101, endPoint y: 126, distance: 11.8
click at [101, 126] on div "Subject: Exciting Opportunities at Tesco Co Body: Hi Albert, I hope this messag…" at bounding box center [142, 263] width 254 height 428
drag, startPoint x: 101, startPoint y: 126, endPoint x: 21, endPoint y: 122, distance: 80.0
click at [21, 122] on div "Subject: Exciting Opportunities at Tesco Co Body: Hi Albert, I hope this messag…" at bounding box center [142, 263] width 254 height 428
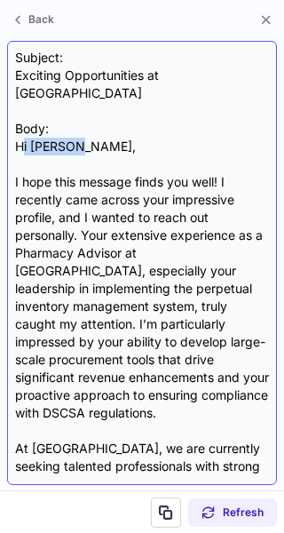
click at [137, 134] on div "Subject: Exciting Opportunities at Tesco Co Body: Hi Albert, I hope this messag…" at bounding box center [142, 263] width 254 height 428
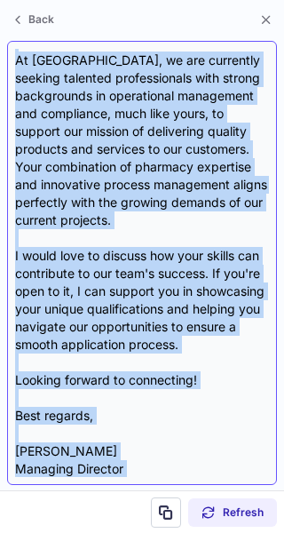
scroll to position [407, 0]
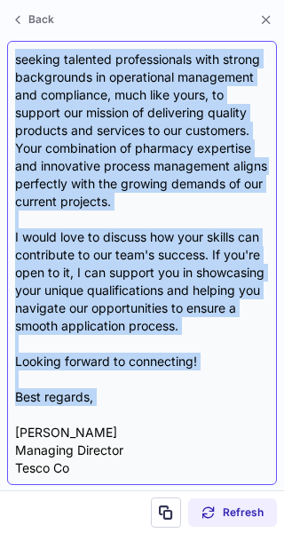
drag, startPoint x: 13, startPoint y: 127, endPoint x: 92, endPoint y: 406, distance: 289.7
click at [92, 406] on div "Subject: Exciting Opportunities at Tesco Co Body: Hi Albert, I hope this messag…" at bounding box center [142, 263] width 270 height 444
copy div "Hi Albert, I hope this message finds you well! I recently came across your impr…"
click at [92, 406] on div "Subject: Exciting Opportunities at Tesco Co Body: Hi Albert, I hope this messag…" at bounding box center [142, 263] width 254 height 428
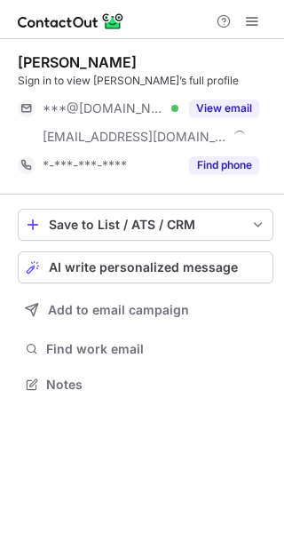
scroll to position [372, 284]
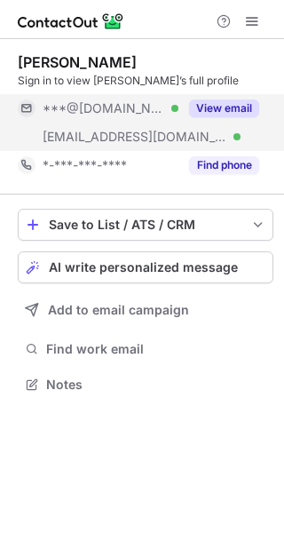
click at [223, 104] on button "View email" at bounding box center [224, 108] width 70 height 18
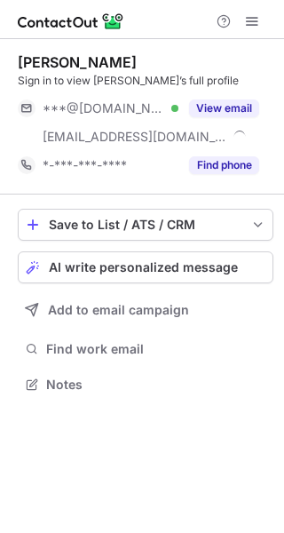
scroll to position [372, 284]
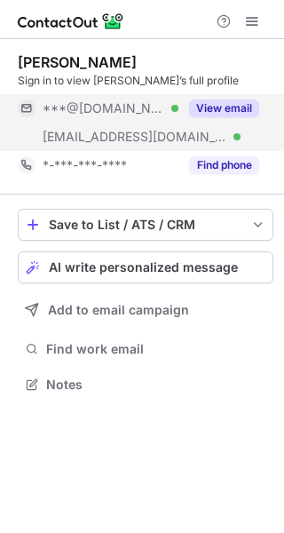
click at [225, 99] on button "View email" at bounding box center [224, 108] width 70 height 18
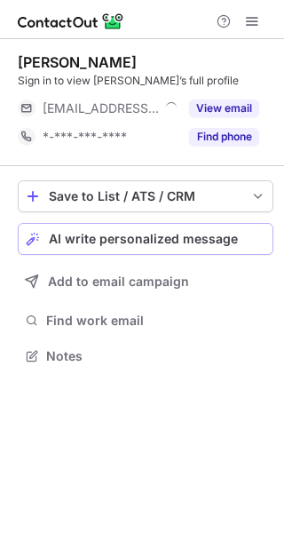
scroll to position [344, 284]
click at [151, 246] on span "AI write personalized message" at bounding box center [143, 239] width 189 height 14
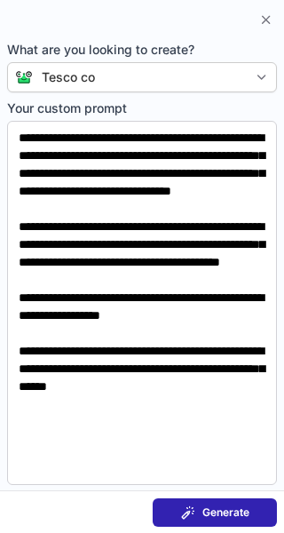
click at [235, 501] on button "Generate" at bounding box center [215, 512] width 124 height 28
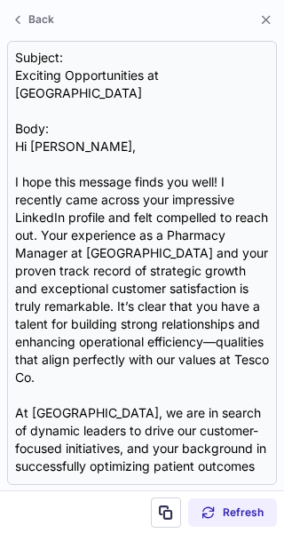
scroll to position [315, 284]
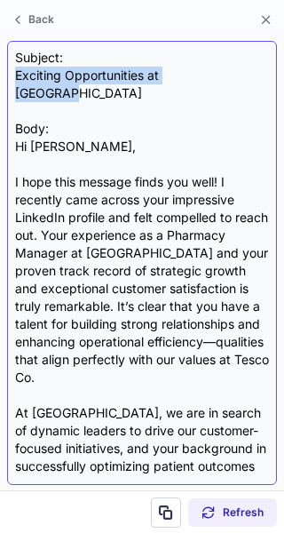
drag, startPoint x: 225, startPoint y: 74, endPoint x: 16, endPoint y: 80, distance: 208.7
click at [16, 80] on div "Subject: Exciting Opportunities at Tesco Co Body: Hi Raluca, I hope this messag…" at bounding box center [142, 263] width 254 height 428
copy div "Exciting Opportunities at Tesco Co"
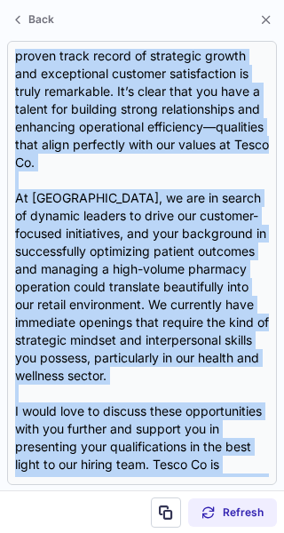
scroll to position [389, 0]
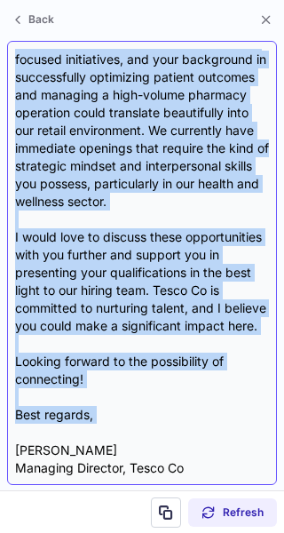
drag, startPoint x: 13, startPoint y: 130, endPoint x: 107, endPoint y: 425, distance: 309.4
click at [107, 425] on div "Subject: Exciting Opportunities at Tesco Co Body: Hi Raluca, I hope this messag…" at bounding box center [142, 263] width 270 height 444
copy div "Hi Raluca, I hope this message finds you well! I recently came across your impr…"
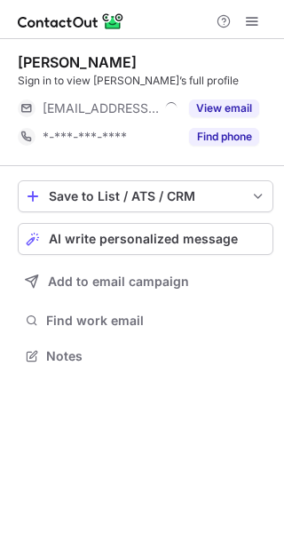
scroll to position [344, 284]
click at [199, 233] on span "AI write personalized message" at bounding box center [143, 239] width 189 height 14
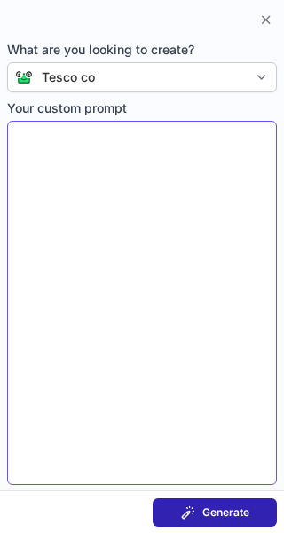
type textarea "**********"
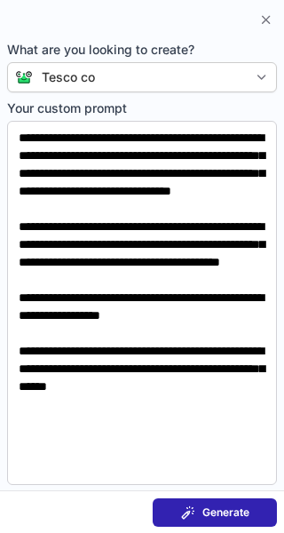
click at [203, 503] on button "Generate" at bounding box center [215, 512] width 124 height 28
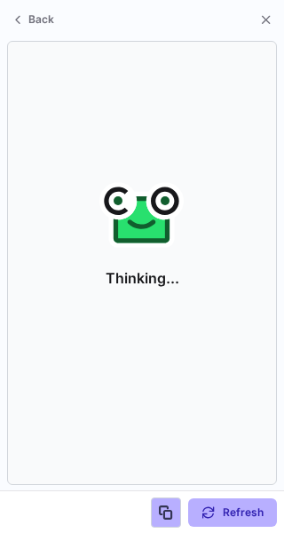
scroll to position [315, 284]
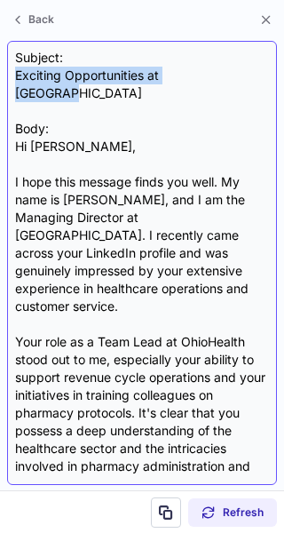
drag, startPoint x: 221, startPoint y: 69, endPoint x: 12, endPoint y: 74, distance: 209.5
click at [12, 74] on div "Subject: Exciting Opportunities at Tesco Co Body: Hi Nancy, I hope this message…" at bounding box center [142, 263] width 270 height 444
copy div "Exciting Opportunities at [GEOGRAPHIC_DATA]"
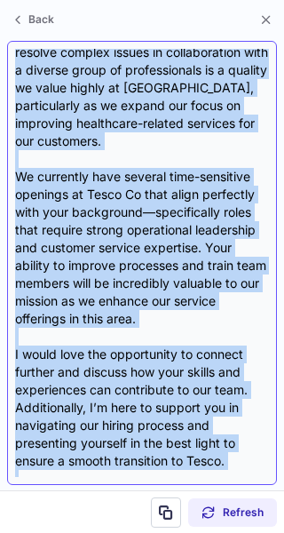
scroll to position [549, 0]
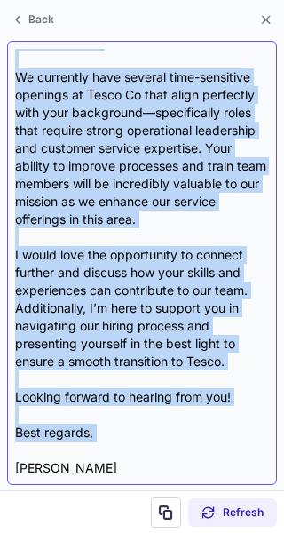
drag, startPoint x: 13, startPoint y: 131, endPoint x: 99, endPoint y: 420, distance: 300.8
click at [99, 420] on div "Subject: Exciting Opportunities at Tesco Co Body: Hi Nancy, I hope this message…" at bounding box center [142, 263] width 270 height 444
copy div "Hi Nancy, I hope this message finds you well. My name is Tom Denyard, and I am …"
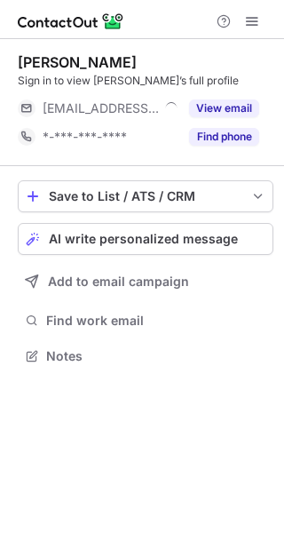
scroll to position [344, 284]
click at [226, 107] on button "View email" at bounding box center [224, 108] width 70 height 18
click at [137, 240] on span "AI write personalized message" at bounding box center [143, 239] width 189 height 14
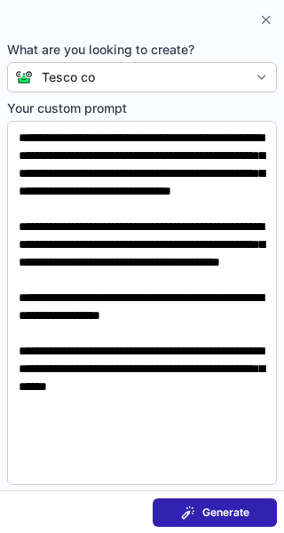
click at [221, 503] on button "Generate" at bounding box center [215, 512] width 124 height 28
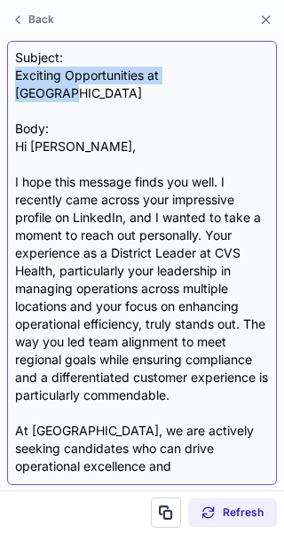
drag, startPoint x: 223, startPoint y: 71, endPoint x: 14, endPoint y: 78, distance: 208.7
click at [14, 78] on div "Subject: Exciting Opportunities at Tesco Co Body: Hi Matt, I hope this message …" at bounding box center [142, 263] width 270 height 444
copy div "Exciting Opportunities at [GEOGRAPHIC_DATA]"
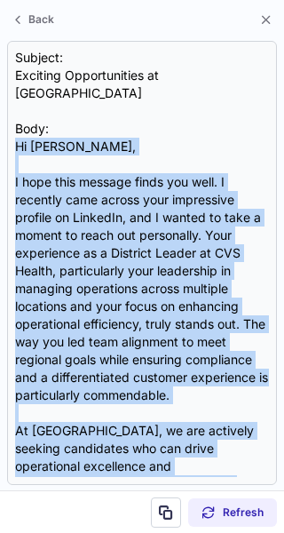
scroll to position [442, 0]
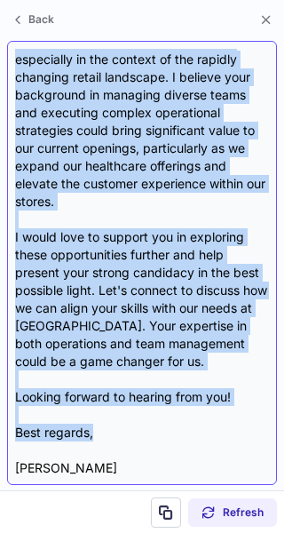
drag, startPoint x: 13, startPoint y: 130, endPoint x: 126, endPoint y: 395, distance: 287.5
click at [126, 395] on div "Subject: Exciting Opportunities at Tesco Co Body: Hi Matt, I hope this message …" at bounding box center [142, 263] width 270 height 444
copy div "Hi Matt, I hope this message finds you well. I recently came across your impres…"
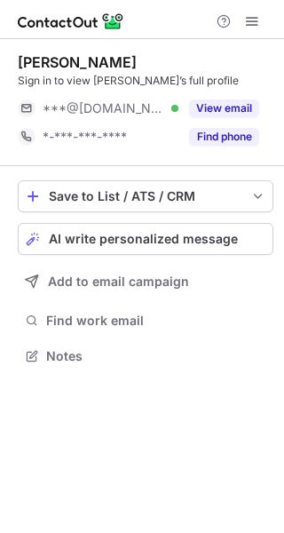
scroll to position [344, 284]
click at [204, 233] on span "AI write personalized message" at bounding box center [143, 239] width 189 height 14
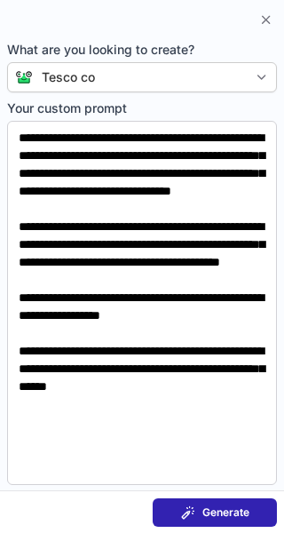
click at [211, 506] on span "Generate" at bounding box center [225, 512] width 47 height 14
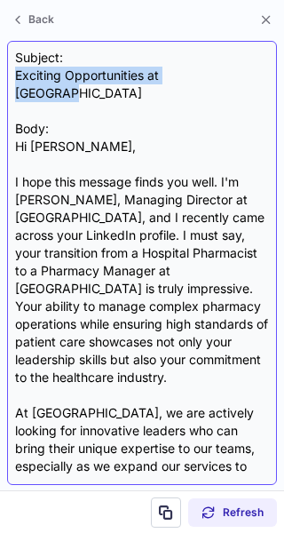
drag, startPoint x: 225, startPoint y: 75, endPoint x: 12, endPoint y: 75, distance: 213.9
click at [12, 75] on div "Subject: Exciting Opportunities at Tesco Co Body: Hi [PERSON_NAME], I hope this…" at bounding box center [142, 263] width 270 height 444
copy div "Exciting Opportunities at [GEOGRAPHIC_DATA]"
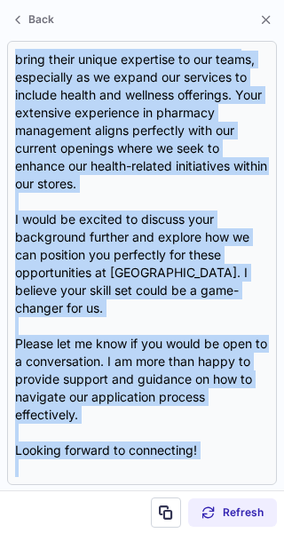
scroll to position [442, 0]
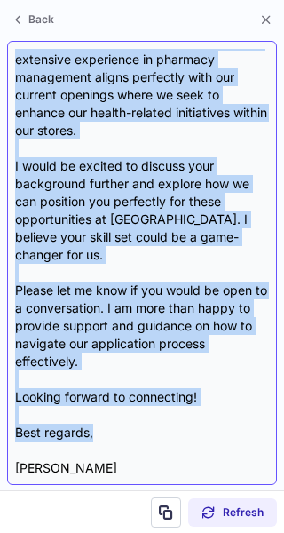
drag, startPoint x: 13, startPoint y: 130, endPoint x: 126, endPoint y: 401, distance: 293.3
click at [126, 401] on div "Subject: Exciting Opportunities at Tesco Co Body: Hi [PERSON_NAME], I hope this…" at bounding box center [142, 263] width 270 height 444
copy div "Hi [PERSON_NAME], I hope this message finds you well. I'm [PERSON_NAME], Managi…"
click at [126, 401] on div "Subject: Exciting Opportunities at Tesco Co Body: Hi [PERSON_NAME], I hope this…" at bounding box center [142, 263] width 254 height 428
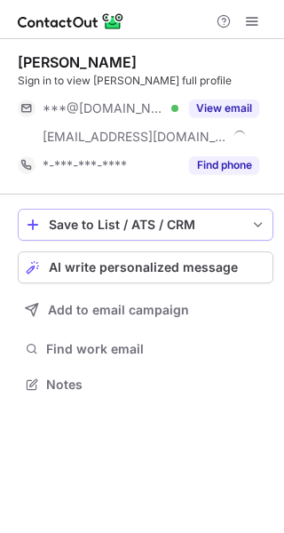
scroll to position [372, 284]
click at [184, 262] on span "AI write personalized message" at bounding box center [143, 267] width 189 height 14
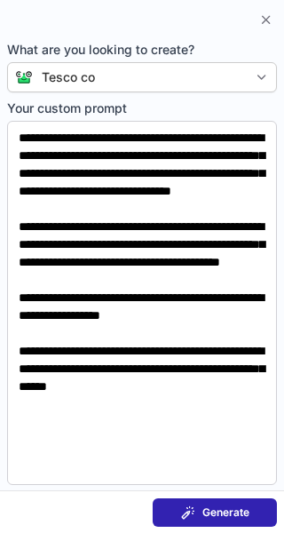
click at [201, 519] on button "Generate" at bounding box center [215, 512] width 124 height 28
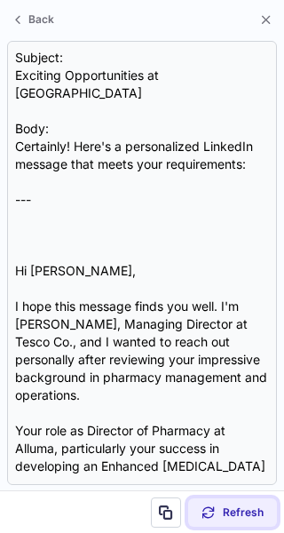
click at [201, 519] on button "Refresh" at bounding box center [232, 512] width 89 height 28
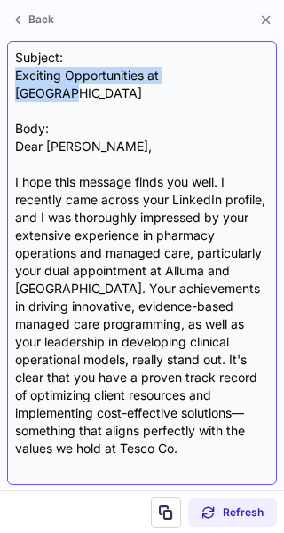
drag, startPoint x: 220, startPoint y: 71, endPoint x: 14, endPoint y: 77, distance: 206.0
click at [14, 77] on div "Subject: Exciting Opportunities at Tesco Co Body: Dear Bryan, I hope this messa…" at bounding box center [142, 263] width 270 height 444
copy div "Exciting Opportunities at [GEOGRAPHIC_DATA]"
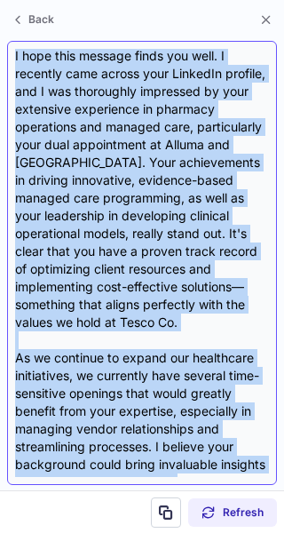
scroll to position [389, 0]
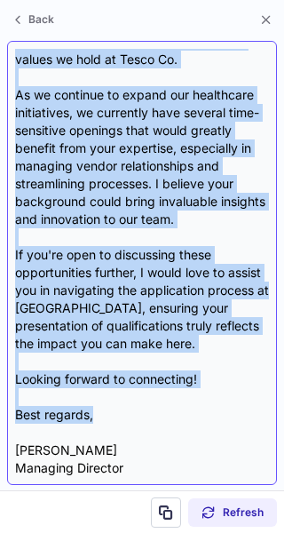
drag, startPoint x: 13, startPoint y: 130, endPoint x: 143, endPoint y: 398, distance: 297.0
click at [143, 398] on div "Subject: Exciting Opportunities at Tesco Co Body: Dear Bryan, I hope this messa…" at bounding box center [142, 263] width 270 height 444
copy div "Dear Bryan, I hope this message finds you well. I recently came across your Lin…"
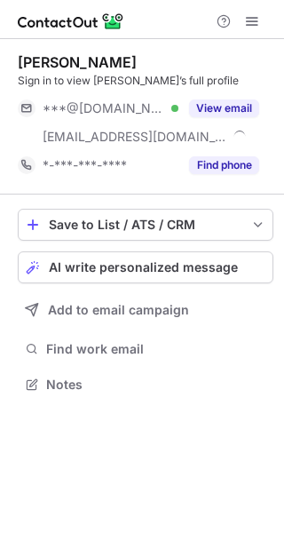
scroll to position [372, 284]
click at [213, 267] on span "AI write personalized message" at bounding box center [143, 267] width 189 height 14
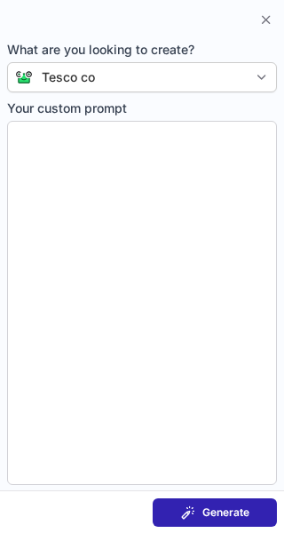
type textarea "**********"
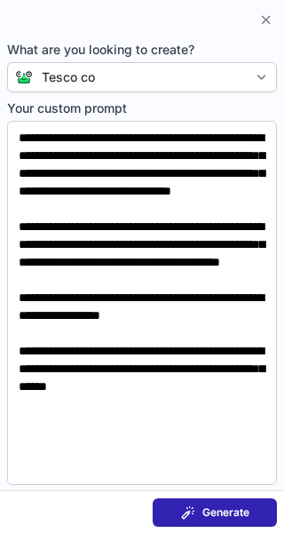
click at [239, 513] on span "Generate" at bounding box center [225, 512] width 47 height 14
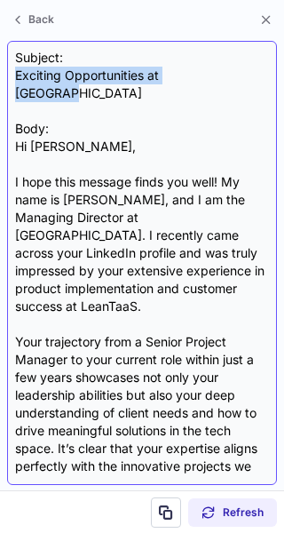
drag, startPoint x: 219, startPoint y: 70, endPoint x: 12, endPoint y: 77, distance: 207.8
click at [12, 77] on div "Subject: Exciting Opportunities at Tesco Co Body: Hi Vanneza, I hope this messa…" at bounding box center [142, 263] width 270 height 444
copy div "Exciting Opportunities at Tesco Co"
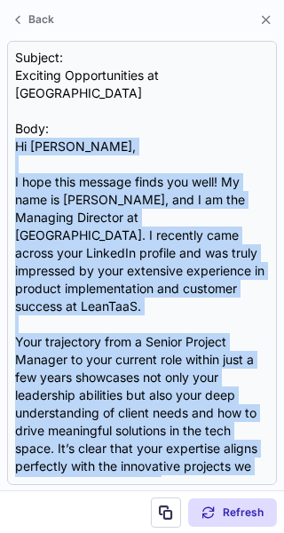
scroll to position [478, 0]
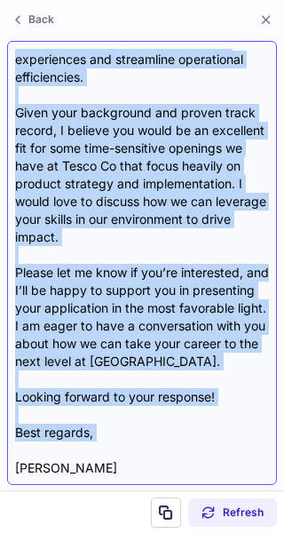
drag, startPoint x: 12, startPoint y: 122, endPoint x: 192, endPoint y: 407, distance: 337.9
click at [192, 407] on div "Subject: Exciting Opportunities at Tesco Co Body: Hi Vanneza, I hope this messa…" at bounding box center [142, 263] width 270 height 444
copy div "Hi Vanneza, I hope this message finds you well! My name is Tom Denyard, and I a…"
click at [192, 407] on div "Subject: Exciting Opportunities at Tesco Co Body: Hi Vanneza, I hope this messa…" at bounding box center [142, 263] width 254 height 428
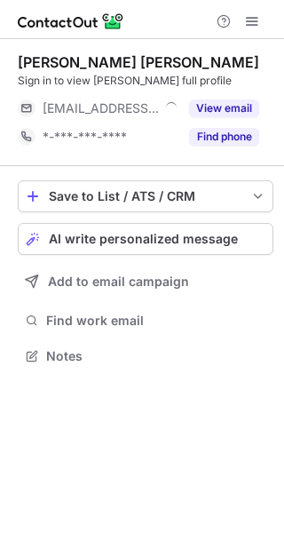
scroll to position [344, 284]
click at [200, 237] on span "AI write personalized message" at bounding box center [143, 239] width 189 height 14
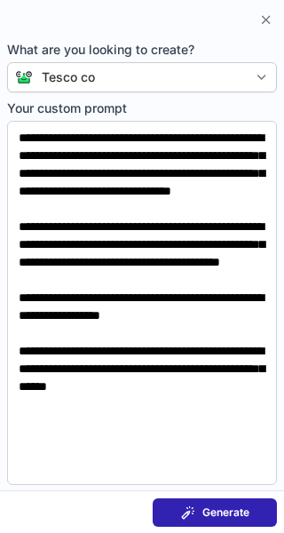
click at [241, 511] on span "Generate" at bounding box center [225, 512] width 47 height 14
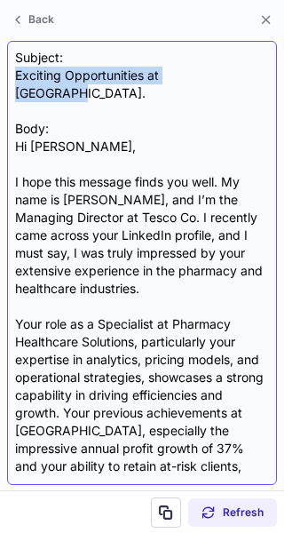
drag, startPoint x: 227, startPoint y: 71, endPoint x: 15, endPoint y: 80, distance: 212.3
click at [15, 80] on div "Subject: Exciting Opportunities at [GEOGRAPHIC_DATA]. Body: Hi [PERSON_NAME], I…" at bounding box center [142, 263] width 254 height 428
copy div "Exciting Opportunities at [GEOGRAPHIC_DATA]."
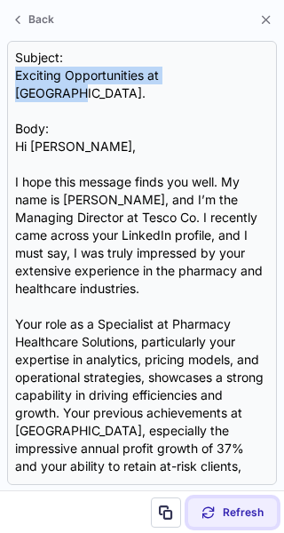
click at [226, 508] on span "Refresh" at bounding box center [243, 512] width 41 height 14
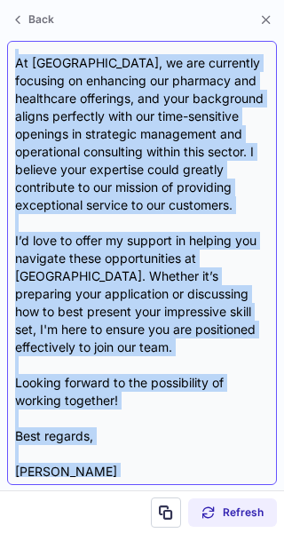
scroll to position [478, 0]
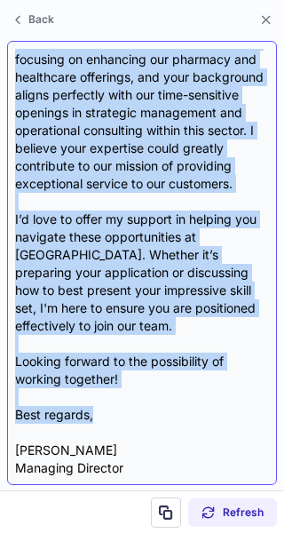
drag, startPoint x: 16, startPoint y: 122, endPoint x: 116, endPoint y: 393, distance: 288.7
click at [116, 393] on div "Subject: Exciting Opportunities at Tesco Co Body: Hi Danielle, I hope this mess…" at bounding box center [142, 263] width 254 height 428
copy div "Hi Danielle, I hope this message finds you well. I recently came across your im…"
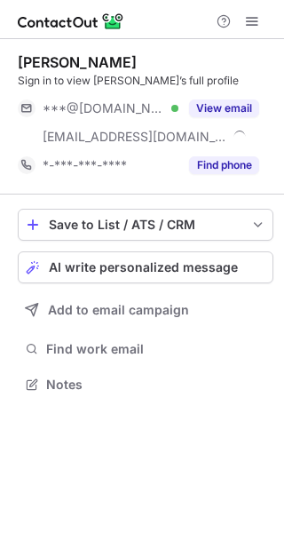
scroll to position [372, 284]
click at [146, 261] on span "AI write personalized message" at bounding box center [143, 267] width 189 height 14
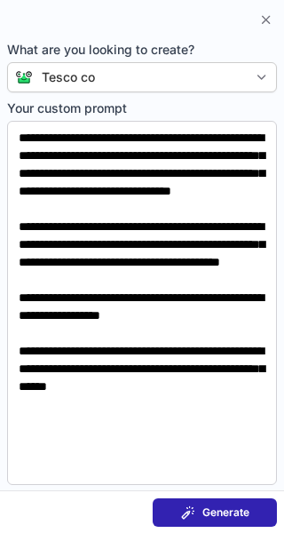
click at [245, 517] on span "Generate" at bounding box center [225, 512] width 47 height 14
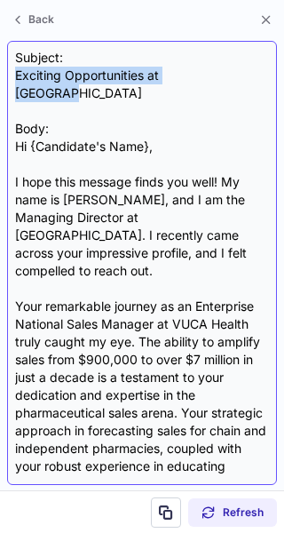
drag, startPoint x: 225, startPoint y: 76, endPoint x: 12, endPoint y: 79, distance: 212.2
click at [12, 79] on div "Subject: Exciting Opportunities at Tesco Co Body: Hi {Candidate's Name}, I hope…" at bounding box center [142, 263] width 270 height 444
copy div "Exciting Opportunities at [GEOGRAPHIC_DATA]"
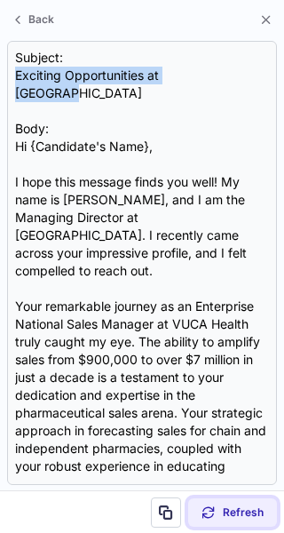
click at [234, 521] on button "Refresh" at bounding box center [232, 512] width 89 height 28
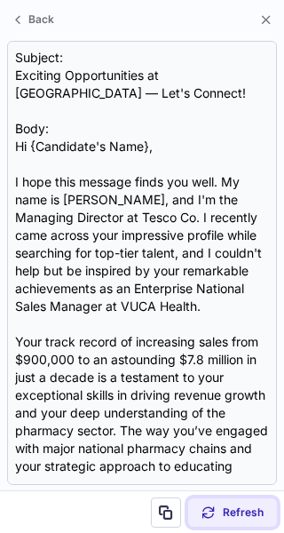
click at [234, 521] on button "Refresh" at bounding box center [232, 512] width 89 height 28
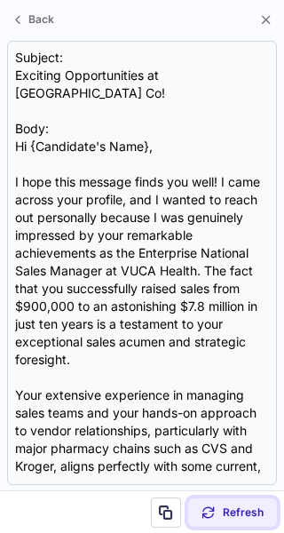
click at [234, 521] on button "Refresh" at bounding box center [232, 512] width 89 height 28
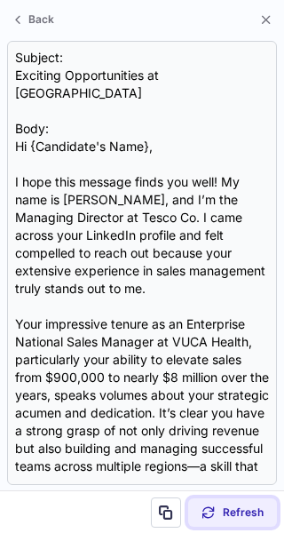
click at [234, 521] on button "Refresh" at bounding box center [232, 512] width 89 height 28
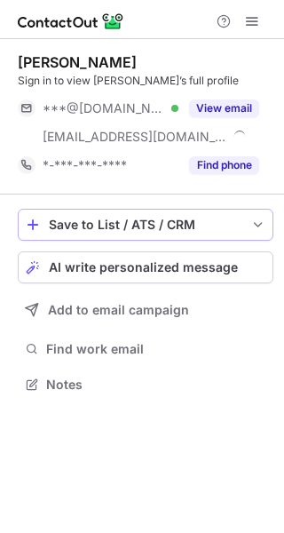
scroll to position [372, 284]
click at [204, 263] on span "AI write personalized message" at bounding box center [143, 267] width 189 height 14
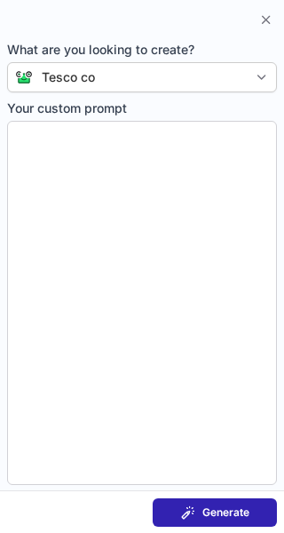
type textarea "**********"
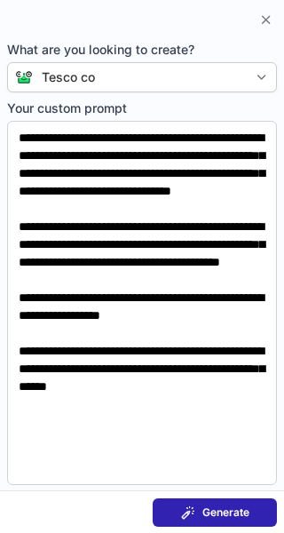
click at [217, 506] on span "Generate" at bounding box center [225, 512] width 47 height 14
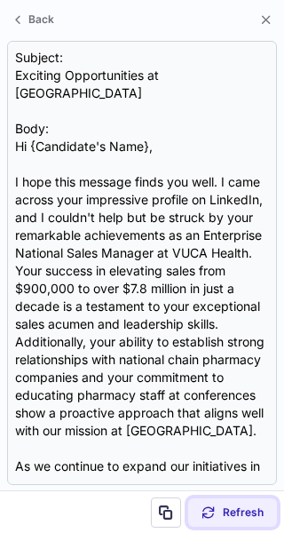
click at [232, 512] on span "Refresh" at bounding box center [243, 512] width 41 height 14
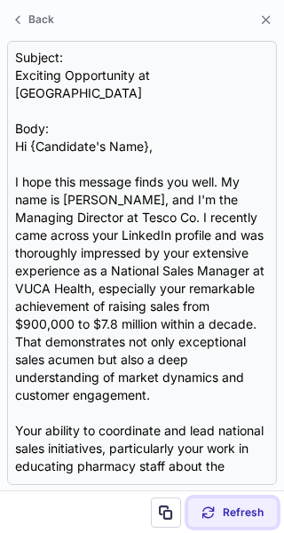
click at [232, 512] on span "Refresh" at bounding box center [243, 512] width 41 height 14
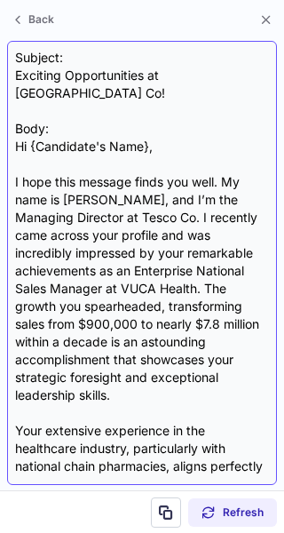
click at [113, 130] on div "Subject: Exciting Opportunities at Tesco Co! Body: Hi {Candidate's Name}, I hop…" at bounding box center [142, 263] width 254 height 428
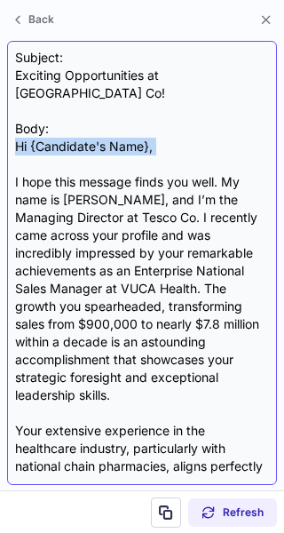
click at [113, 130] on div "Subject: Exciting Opportunities at Tesco Co! Body: Hi {Candidate's Name}, I hop…" at bounding box center [142, 263] width 254 height 428
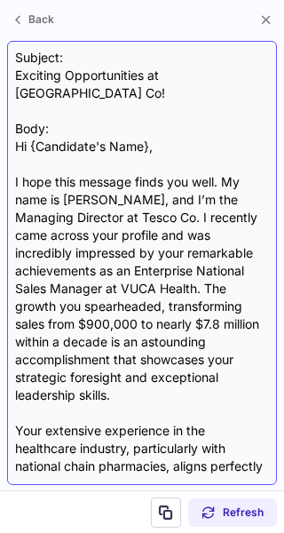
click at [143, 130] on div "Subject: Exciting Opportunities at Tesco Co! Body: Hi {Candidate's Name}, I hop…" at bounding box center [142, 263] width 254 height 428
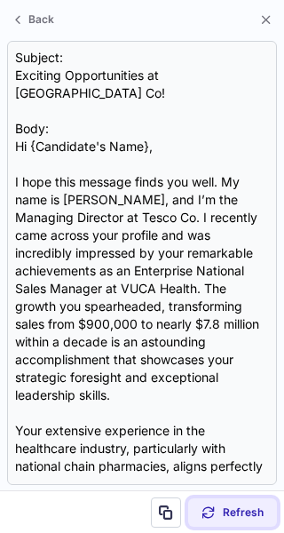
click at [243, 509] on span "Refresh" at bounding box center [243, 512] width 41 height 14
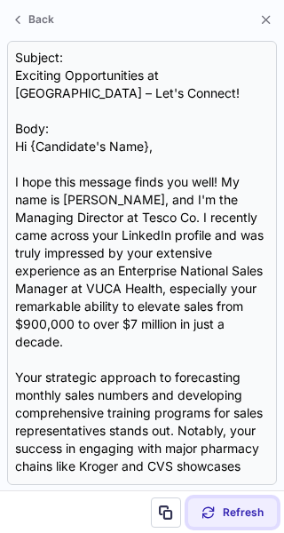
click at [243, 509] on span "Refresh" at bounding box center [243, 512] width 41 height 14
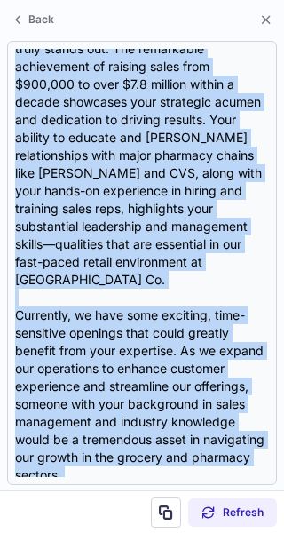
scroll to position [549, 0]
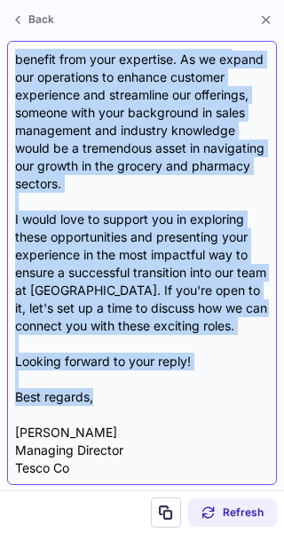
drag, startPoint x: 12, startPoint y: 122, endPoint x: 192, endPoint y: 375, distance: 309.4
click at [192, 375] on div "Subject: Exciting Opportunities at Tesco Co Body: Hi {Candidate's Name}, I hope…" at bounding box center [142, 263] width 270 height 444
copy div "Hi {Candidate's Name}, I hope this message finds you well! I recently came acro…"
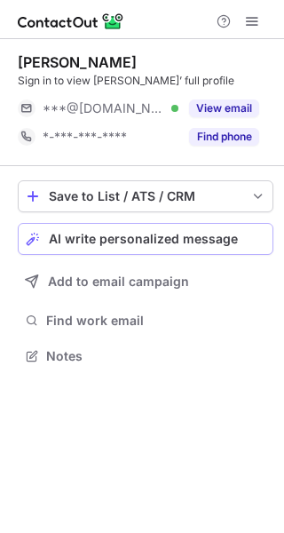
scroll to position [344, 284]
click at [122, 238] on span "AI write personalized message" at bounding box center [143, 239] width 189 height 14
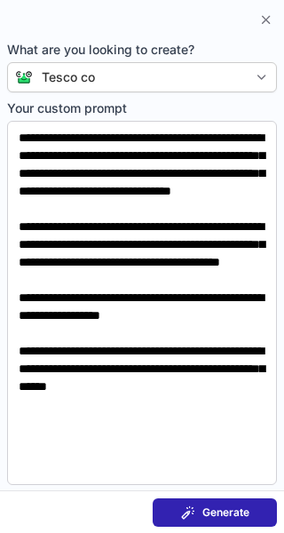
click at [238, 505] on span "Generate" at bounding box center [225, 512] width 47 height 14
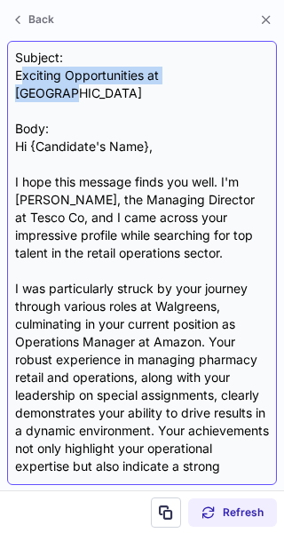
drag, startPoint x: 226, startPoint y: 73, endPoint x: 20, endPoint y: 77, distance: 206.9
click at [20, 77] on div "Subject: Exciting Opportunities at Tesco Co Body: Hi {Candidate's Name}, I hope…" at bounding box center [142, 263] width 254 height 428
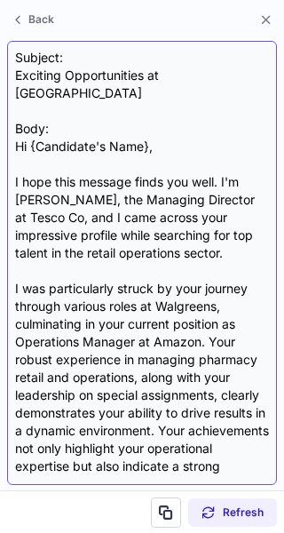
click at [120, 101] on div "Subject: Exciting Opportunities at Tesco Co Body: Hi {Candidate's Name}, I hope…" at bounding box center [142, 263] width 254 height 428
drag, startPoint x: 214, startPoint y: 75, endPoint x: 172, endPoint y: 67, distance: 42.5
click at [172, 67] on div "Subject: Exciting Opportunities at Tesco Co Body: Hi {Candidate's Name}, I hope…" at bounding box center [142, 263] width 254 height 428
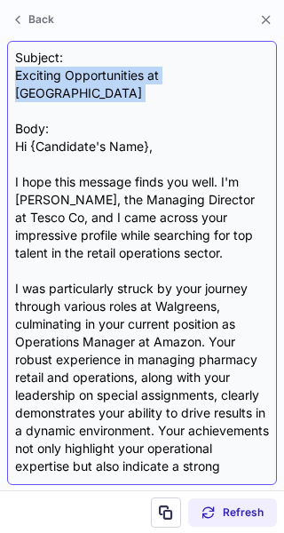
drag, startPoint x: 170, startPoint y: 98, endPoint x: 232, endPoint y: 72, distance: 66.4
click at [232, 72] on div "Subject: Exciting Opportunities at Tesco Co Body: Hi {Candidate's Name}, I hope…" at bounding box center [142, 263] width 254 height 428
click at [151, 95] on div "Subject: Exciting Opportunities at Tesco Co Body: Hi {Candidate's Name}, I hope…" at bounding box center [142, 263] width 254 height 428
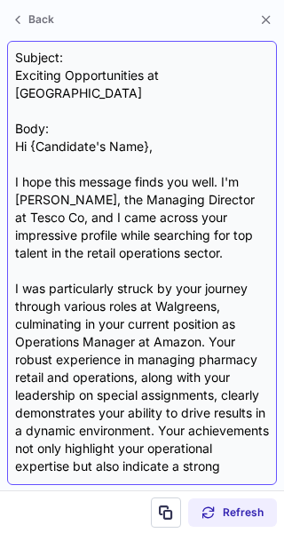
click at [151, 95] on div "Subject: Exciting Opportunities at Tesco Co Body: Hi {Candidate's Name}, I hope…" at bounding box center [142, 263] width 254 height 428
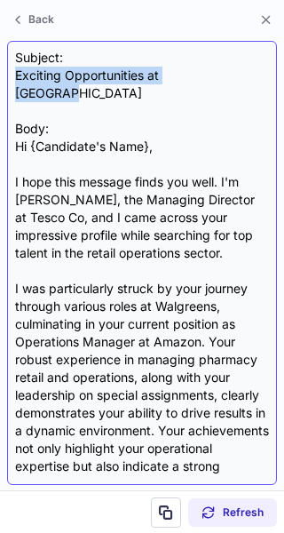
drag, startPoint x: 227, startPoint y: 72, endPoint x: 16, endPoint y: 82, distance: 211.5
click at [16, 82] on div "Subject: Exciting Opportunities at Tesco Co Body: Hi {Candidate's Name}, I hope…" at bounding box center [142, 263] width 254 height 428
copy div "Exciting Opportunities at [GEOGRAPHIC_DATA]"
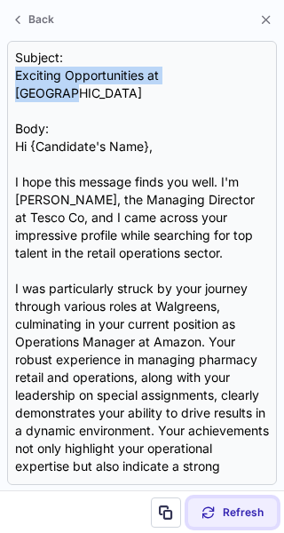
click at [231, 510] on span "Refresh" at bounding box center [243, 512] width 41 height 14
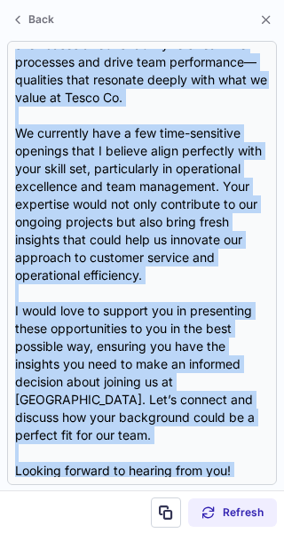
scroll to position [371, 0]
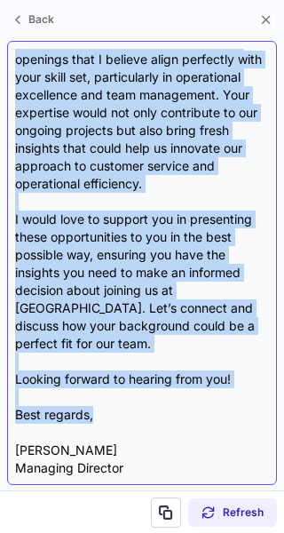
drag, startPoint x: 11, startPoint y: 127, endPoint x: 93, endPoint y: 403, distance: 288.1
click at [93, 403] on div "Subject: Exciting Opportunities at Tesco Co Body: Hi Lois, I hope this message …" at bounding box center [142, 263] width 270 height 444
copy div "Hi Lois, I hope this message finds you well! I recently came across your profil…"
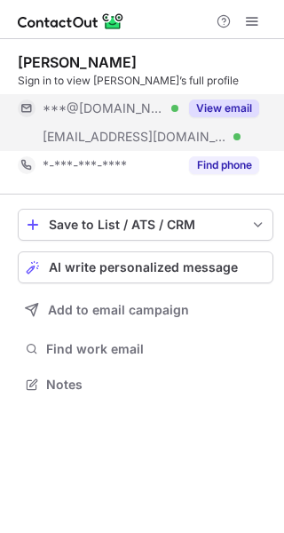
scroll to position [372, 284]
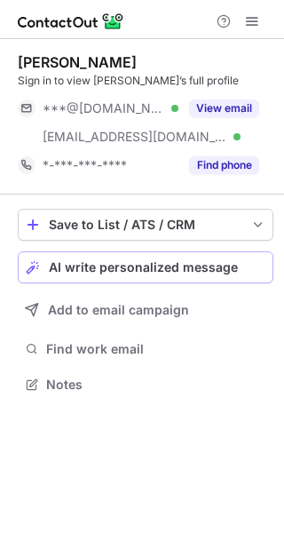
click at [146, 265] on span "AI write personalized message" at bounding box center [143, 267] width 189 height 14
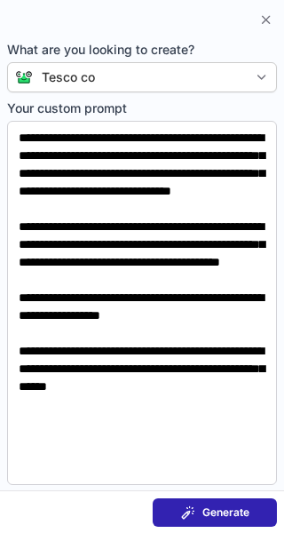
click at [207, 519] on button "Generate" at bounding box center [215, 512] width 124 height 28
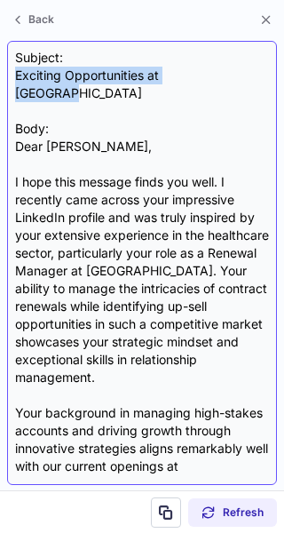
drag, startPoint x: 224, startPoint y: 73, endPoint x: 17, endPoint y: 69, distance: 206.9
click at [17, 69] on div "Subject: Exciting Opportunities at Tesco Co Body: Dear [PERSON_NAME], I hope th…" at bounding box center [142, 263] width 254 height 428
copy div "Exciting Opportunities at [GEOGRAPHIC_DATA]"
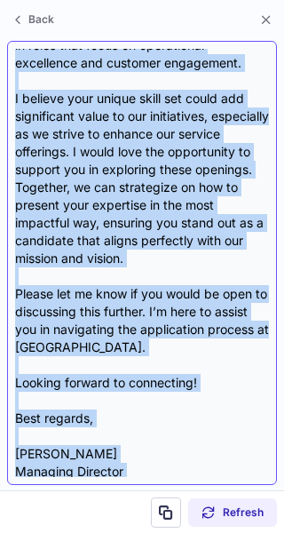
scroll to position [531, 0]
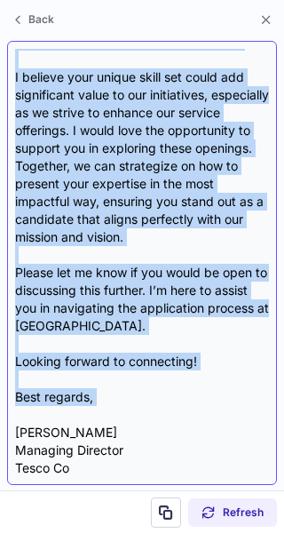
drag, startPoint x: 12, startPoint y: 127, endPoint x: 130, endPoint y: 407, distance: 303.9
click at [130, 407] on div "Subject: Exciting Opportunities at Tesco Co Body: Dear [PERSON_NAME], I hope th…" at bounding box center [142, 263] width 270 height 444
copy div "Dear [PERSON_NAME], I hope this message finds you well. I recently came across …"
